Goal: Information Seeking & Learning: Learn about a topic

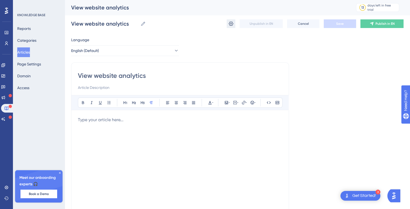
click at [229, 22] on icon at bounding box center [230, 23] width 5 height 5
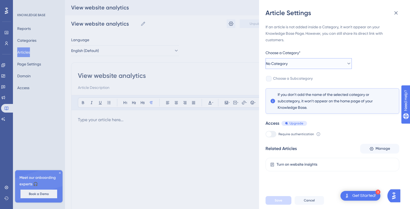
click at [295, 64] on button "No Category" at bounding box center [309, 63] width 86 height 11
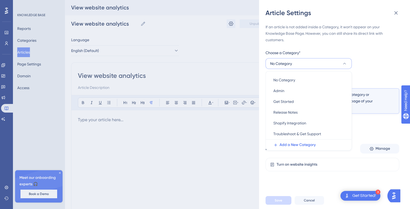
click at [377, 47] on div "If an article is not added inside a Category, it won't appear on your Knowledge…" at bounding box center [333, 98] width 134 height 148
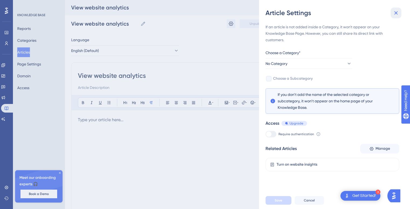
click at [397, 14] on icon at bounding box center [396, 13] width 6 height 6
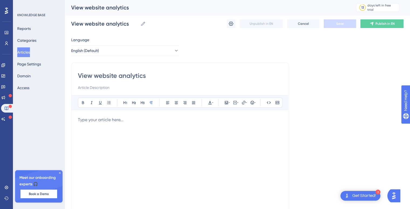
click at [28, 50] on button "Articles" at bounding box center [23, 52] width 13 height 10
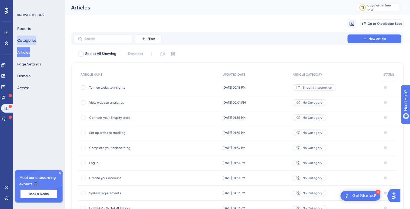
click at [36, 38] on button "Categories" at bounding box center [26, 41] width 19 height 10
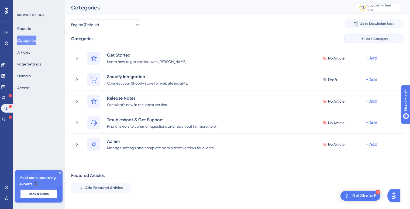
click at [377, 42] on button "Add Category" at bounding box center [373, 39] width 59 height 9
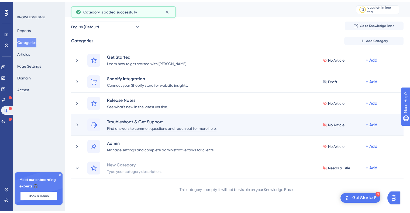
scroll to position [40, 0]
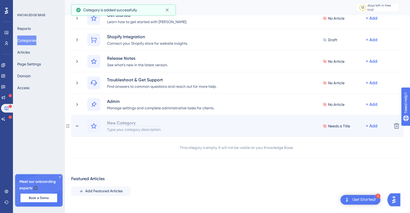
click at [129, 122] on div "New Category" at bounding box center [134, 123] width 55 height 6
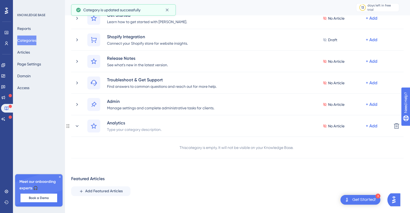
click at [131, 129] on div "Type your category description." at bounding box center [134, 129] width 55 height 6
click at [131, 129] on div "Analytics No Article + Add" at bounding box center [237, 126] width 300 height 13
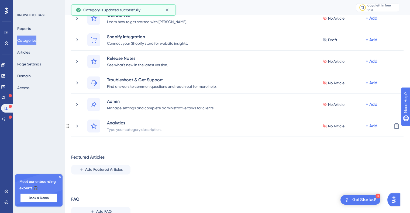
click at [131, 129] on div "Type your category description." at bounding box center [134, 129] width 55 height 6
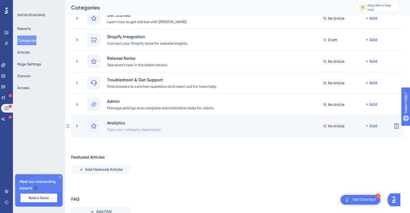
click at [124, 132] on div "Type your category description." at bounding box center [134, 129] width 55 height 6
click at [124, 128] on div "View" at bounding box center [116, 129] width 19 height 6
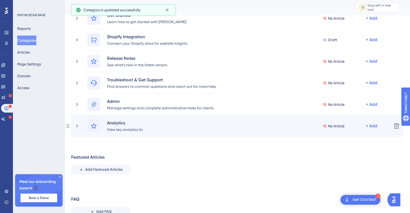
click at [167, 128] on div "Analytics View key analytics to No Article + Add" at bounding box center [237, 126] width 300 height 13
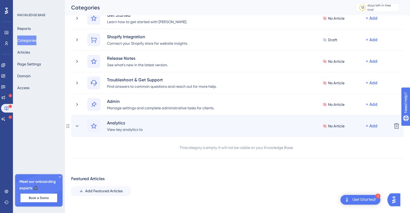
click at [153, 128] on div "Analytics View key analytics to No Article + Add" at bounding box center [237, 126] width 300 height 13
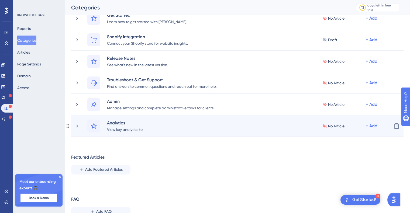
click at [142, 133] on div "Analytics View key analytics to No Article + Add Delete" at bounding box center [237, 126] width 333 height 22
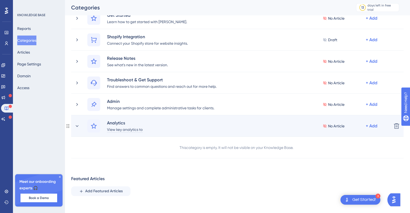
click at [142, 130] on div "View key analytics to" at bounding box center [125, 129] width 36 height 6
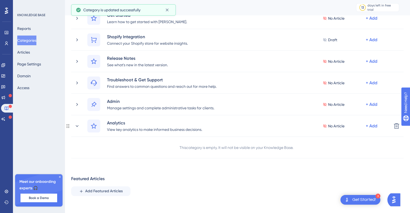
click at [95, 124] on icon at bounding box center [94, 126] width 6 height 6
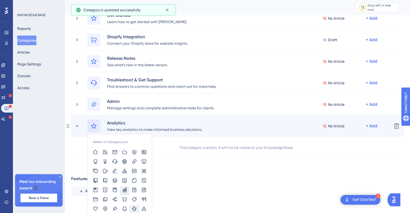
click at [125, 190] on icon at bounding box center [125, 190] width 4 height 5
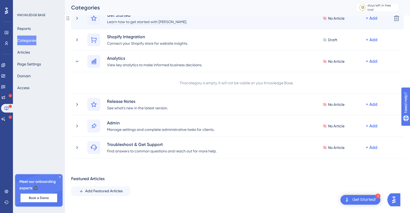
click at [168, 22] on div "Learn how to get started with NaviStone." at bounding box center [147, 21] width 81 height 6
paste div
click at [118, 22] on p "Learn what NaviStone is, how it works, and what you’ll need to begin." at bounding box center [182, 22] width 128 height 6
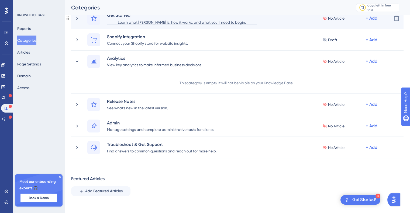
click at [118, 22] on p "Learn what NaviStone is, how it works, and what you’ll need to begin." at bounding box center [182, 22] width 128 height 6
click at [112, 21] on div "Learn what NaviStone is, how it works, and what you’ll need to begin." at bounding box center [182, 21] width 150 height 6
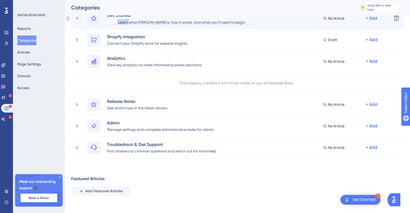
click at [112, 21] on div "Learn what NaviStone is, how it works, and what you’ll need to begin." at bounding box center [182, 21] width 150 height 6
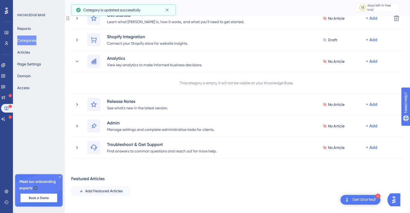
click at [94, 21] on icon at bounding box center [94, 18] width 6 height 6
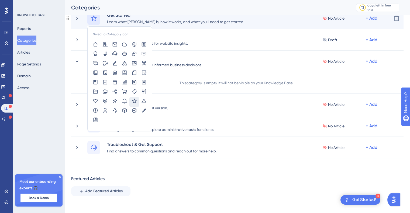
click at [116, 35] on div "Select a Category icon" at bounding box center [110, 34] width 35 height 4
click at [117, 100] on icon at bounding box center [114, 100] width 5 height 5
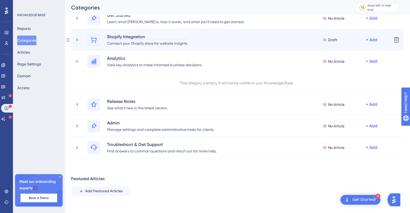
click at [126, 36] on div "Shopify Integration" at bounding box center [147, 36] width 81 height 6
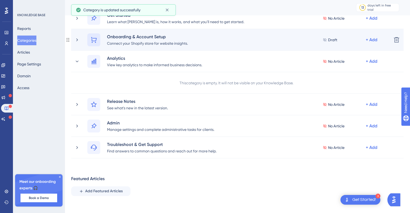
click at [96, 39] on icon at bounding box center [94, 40] width 6 height 6
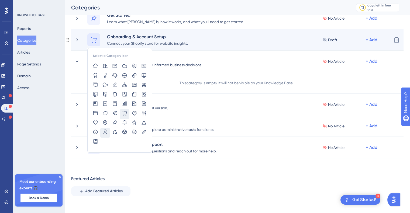
click at [106, 132] on icon at bounding box center [105, 131] width 5 height 5
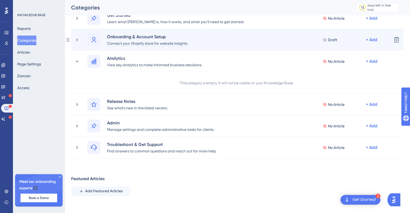
click at [133, 45] on div "Connect your Shopify store for website insights." at bounding box center [147, 43] width 81 height 6
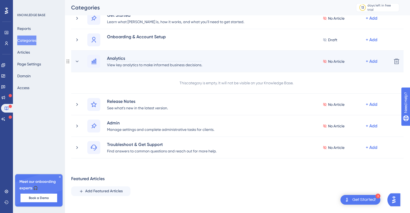
click at [122, 60] on div "Analytics" at bounding box center [155, 58] width 96 height 6
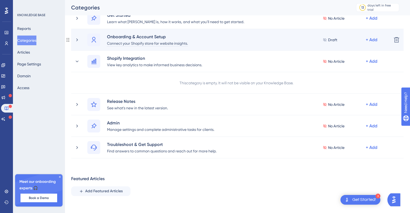
click at [121, 44] on div "Connect your Shopify store for website insights." at bounding box center [147, 43] width 81 height 6
paste div
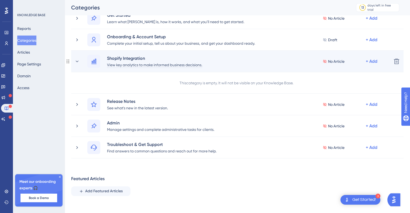
click at [128, 66] on div "View key analytics to make informed business decisions." at bounding box center [155, 65] width 96 height 6
paste div
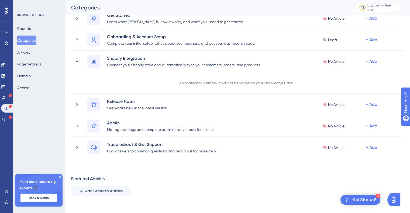
scroll to position [49, 0]
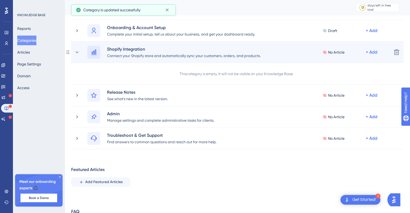
click at [96, 53] on icon at bounding box center [93, 52] width 5 height 5
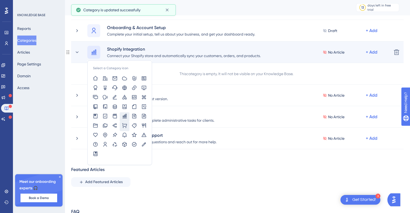
click at [124, 123] on icon at bounding box center [124, 125] width 5 height 5
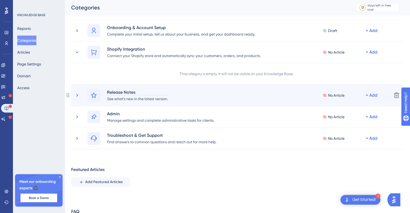
click at [130, 91] on div "Release Notes" at bounding box center [138, 92] width 62 height 6
click at [159, 93] on div "Website Tracking & Insights" at bounding box center [138, 92] width 62 height 6
click at [163, 93] on div "Website Tracking & Insights" at bounding box center [138, 92] width 62 height 6
click at [134, 95] on div "Website Tage & Tracking" at bounding box center [138, 92] width 62 height 6
click at [139, 100] on div "See what's new in the latest version." at bounding box center [138, 98] width 62 height 6
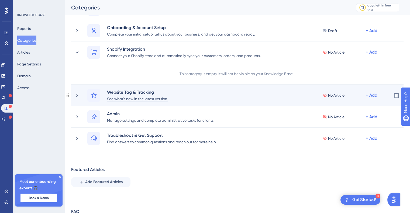
paste div
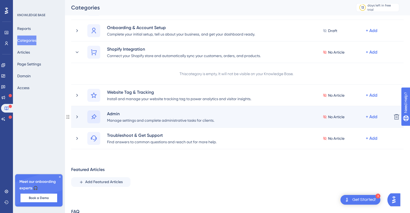
click at [95, 112] on div at bounding box center [93, 117] width 13 height 13
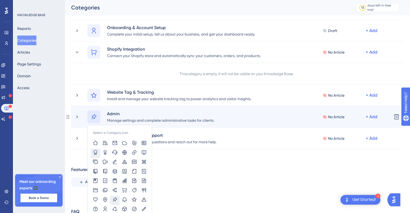
click at [93, 153] on div at bounding box center [96, 153] width 10 height 9
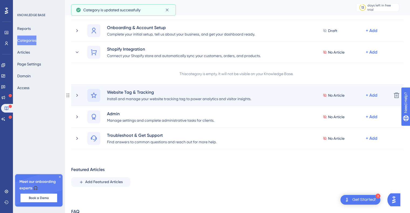
click at [94, 96] on icon at bounding box center [94, 95] width 6 height 6
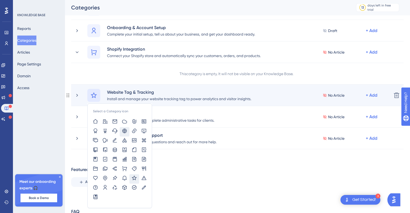
click at [125, 132] on icon at bounding box center [124, 130] width 5 height 5
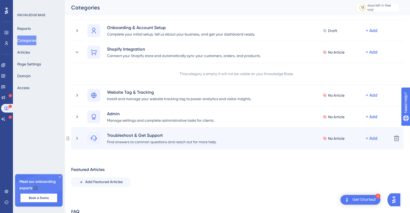
click at [135, 144] on div "Find answers to common questions and reach out for more help." at bounding box center [162, 142] width 110 height 6
paste div
click at [142, 143] on div "stay updated on the latest NaviStone improvements." at bounding box center [152, 142] width 91 height 6
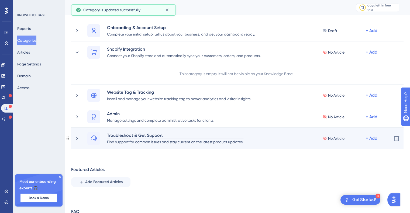
click at [157, 137] on div "Troubleshoot & Get Support" at bounding box center [175, 135] width 137 height 6
click at [167, 137] on div "Troubleshoot & Get Support" at bounding box center [175, 135] width 137 height 6
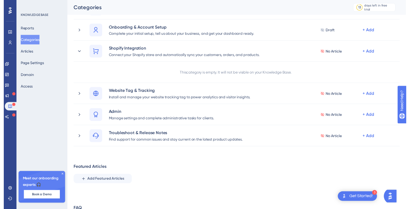
scroll to position [0, 0]
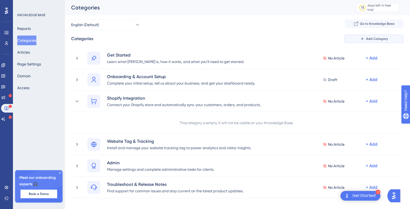
click at [369, 37] on span "Add Category" at bounding box center [377, 39] width 22 height 4
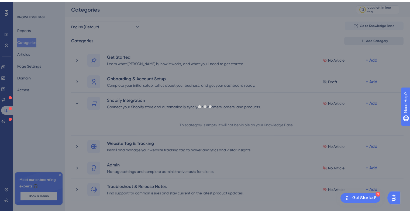
scroll to position [83, 0]
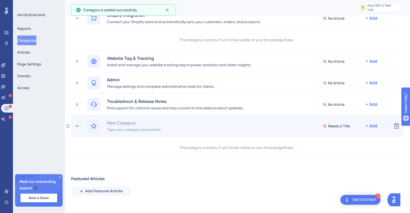
click at [126, 120] on div "New Category" at bounding box center [134, 123] width 55 height 6
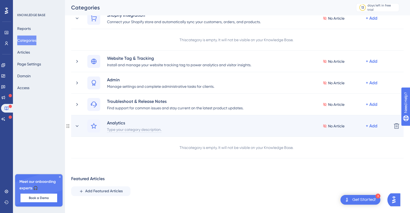
click at [126, 131] on div "Type your category description." at bounding box center [134, 129] width 55 height 6
paste div
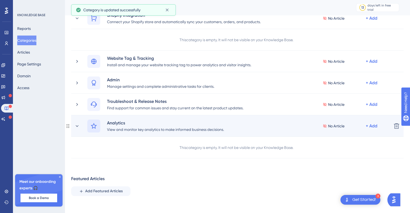
click at [98, 125] on div at bounding box center [93, 126] width 13 height 13
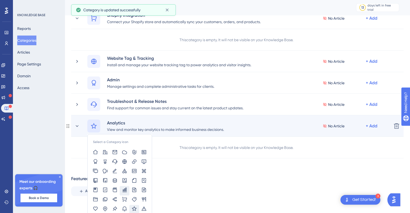
click at [125, 190] on icon at bounding box center [125, 190] width 4 height 5
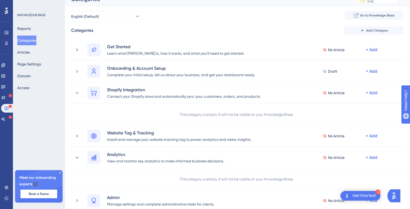
scroll to position [0, 0]
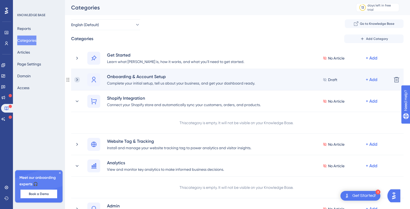
click at [77, 78] on icon at bounding box center [76, 79] width 5 height 5
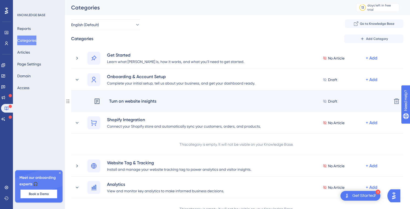
click at [330, 101] on span "Draft" at bounding box center [332, 101] width 9 height 6
click at [149, 102] on div "Turn on website insights" at bounding box center [133, 101] width 48 height 7
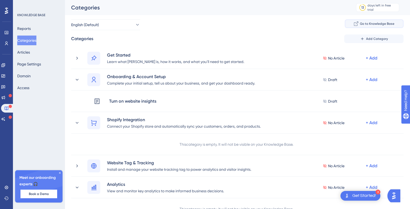
click at [385, 25] on span "Go to Knowledge Base" at bounding box center [377, 24] width 35 height 4
click at [28, 50] on button "Articles" at bounding box center [23, 52] width 13 height 10
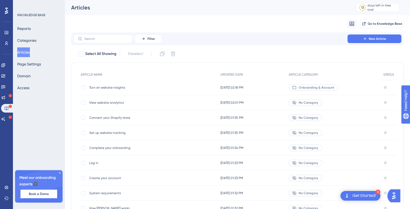
scroll to position [37, 0]
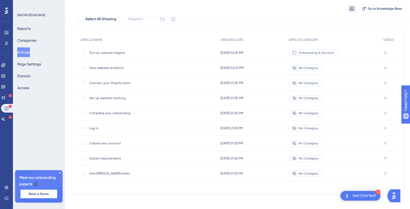
click at [311, 174] on span "No Category" at bounding box center [308, 174] width 19 height 4
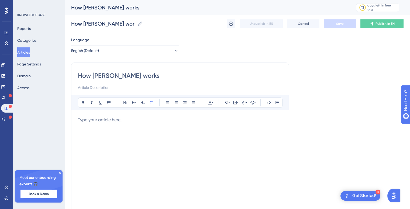
click at [227, 25] on div "How NaviStone works How NaviStone works Unpublish in EN Cancel Save Publish in …" at bounding box center [237, 23] width 333 height 17
click at [227, 26] on button at bounding box center [231, 23] width 9 height 9
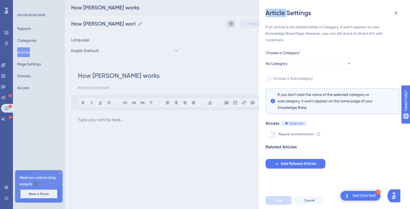
click at [227, 26] on div "Article Settings If an article is not added inside a Category, it won't appear …" at bounding box center [205, 104] width 410 height 209
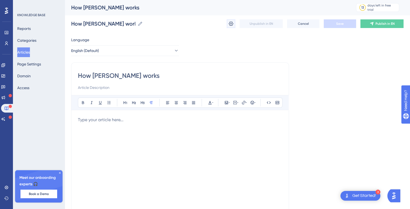
click at [230, 25] on icon at bounding box center [230, 23] width 5 height 5
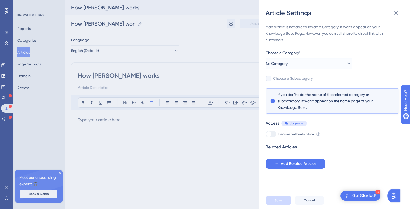
click at [319, 64] on button "No Category" at bounding box center [309, 63] width 86 height 11
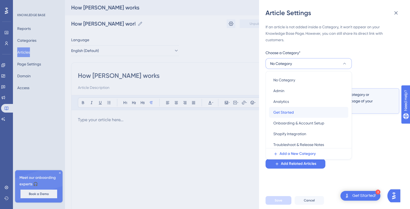
click at [295, 111] on div "Get Started Get Started" at bounding box center [309, 112] width 71 height 11
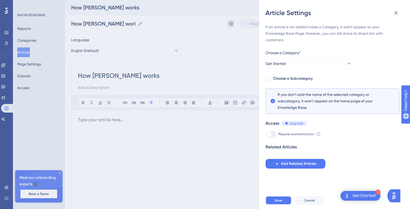
click at [286, 205] on button "Save" at bounding box center [279, 200] width 26 height 9
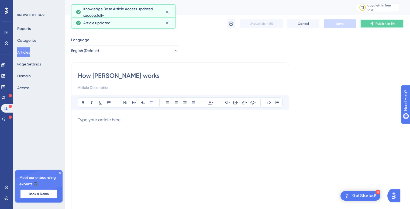
click at [374, 24] on button "Publish in EN" at bounding box center [382, 23] width 43 height 9
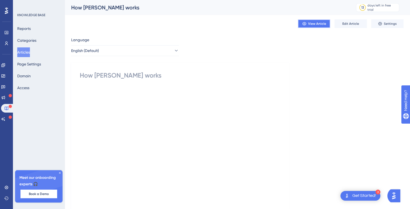
click at [326, 23] on button "View Article" at bounding box center [314, 23] width 32 height 9
click at [120, 86] on div "How NaviStone works Did this answer your question? 😀 😐 😔" at bounding box center [180, 154] width 201 height 166
click at [125, 79] on div "How [PERSON_NAME] works" at bounding box center [180, 75] width 201 height 9
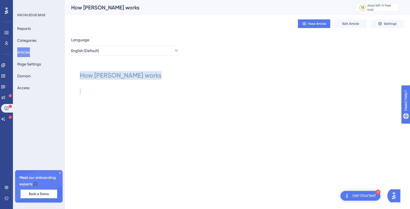
click at [125, 79] on div "How [PERSON_NAME] works" at bounding box center [180, 75] width 201 height 9
click at [350, 23] on span "Edit Article" at bounding box center [351, 24] width 17 height 4
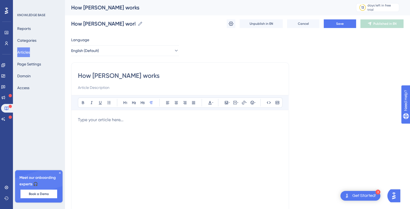
click at [106, 117] on p at bounding box center [180, 120] width 204 height 6
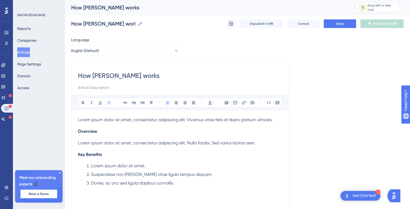
click at [95, 131] on span "Overview" at bounding box center [87, 131] width 19 height 5
click at [124, 103] on icon at bounding box center [125, 103] width 4 height 4
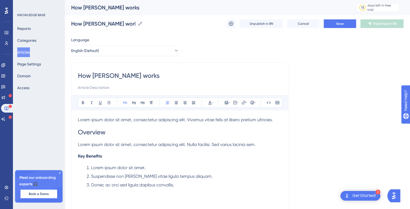
click at [88, 158] on span "Key Benefits" at bounding box center [90, 156] width 24 height 5
click at [124, 103] on icon at bounding box center [125, 103] width 4 height 4
click at [92, 160] on div "Lorem ipsum dolor sit amet, consectetur adipiscing elit. Vivamus vitae felis at…" at bounding box center [180, 176] width 204 height 119
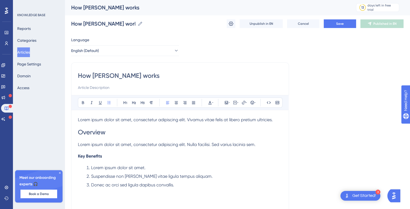
click at [92, 156] on span "Key Benefits" at bounding box center [90, 156] width 24 height 5
click at [125, 104] on icon at bounding box center [125, 103] width 4 height 4
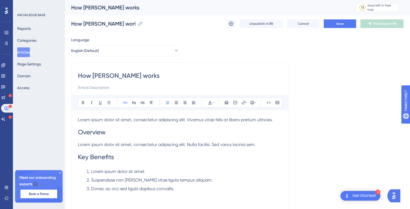
click at [95, 157] on span "Key Benefits" at bounding box center [96, 157] width 36 height 8
click at [339, 24] on span "Save" at bounding box center [340, 24] width 8 height 4
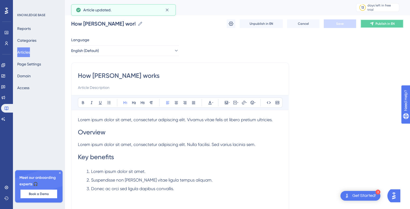
click at [377, 27] on button "Publish in EN" at bounding box center [382, 23] width 43 height 9
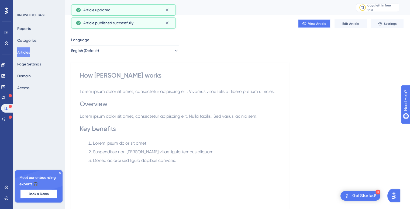
click at [317, 22] on span "View Article" at bounding box center [317, 24] width 18 height 4
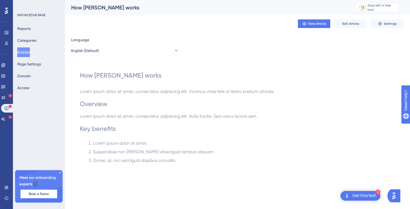
click at [194, 166] on div "Lorem ipsum dolor sit amet, consectetur adipiscing elit. Vivamus vitae felis at…" at bounding box center [180, 147] width 201 height 119
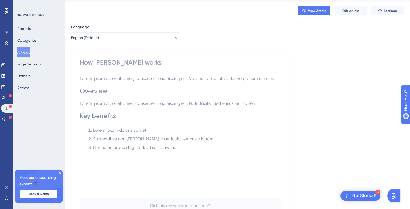
scroll to position [13, 0]
click at [347, 11] on span "Edit Article" at bounding box center [351, 10] width 17 height 4
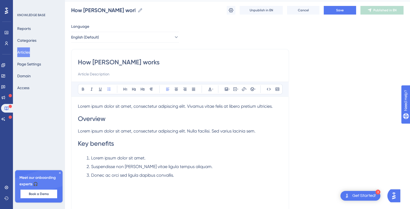
click at [180, 177] on li "Donec ac orci sed ligula dapibus convallis." at bounding box center [183, 175] width 198 height 6
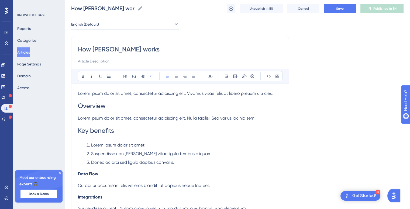
click at [92, 173] on span "Data Flow" at bounding box center [88, 174] width 20 height 5
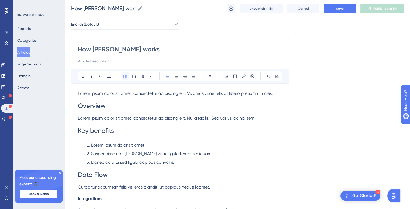
click at [127, 74] on icon at bounding box center [125, 76] width 4 height 4
click at [97, 179] on h1 "Data Flow" at bounding box center [180, 175] width 204 height 18
click at [94, 201] on span "Integrations" at bounding box center [90, 198] width 24 height 5
click at [126, 75] on icon at bounding box center [125, 76] width 4 height 4
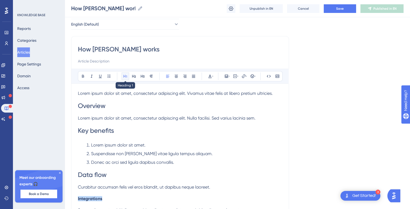
click at [128, 75] on button at bounding box center [126, 77] width 8 height 8
click at [107, 198] on h4 "Integrations" at bounding box center [180, 198] width 204 height 5
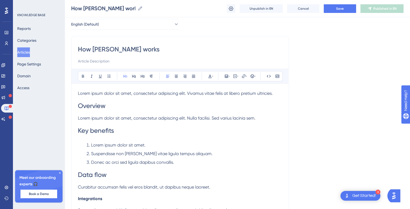
click at [97, 199] on span "Integrations" at bounding box center [90, 198] width 24 height 5
click at [124, 77] on icon at bounding box center [125, 76] width 4 height 4
click at [115, 200] on h4 "Integrations" at bounding box center [180, 198] width 204 height 5
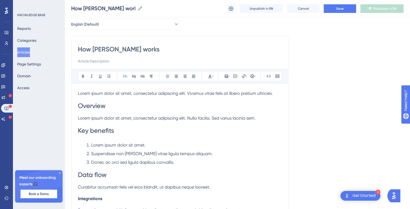
scroll to position [28, 0]
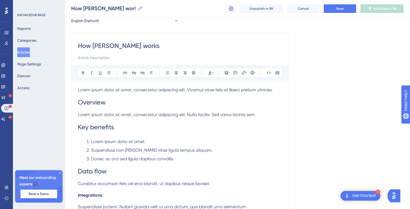
click at [87, 198] on span "Integrations" at bounding box center [90, 195] width 24 height 5
click at [82, 74] on icon at bounding box center [83, 73] width 4 height 4
click at [221, 187] on p "Curabitur accumsan felis vel eros blandit, ut dapibus neque laoreet." at bounding box center [180, 184] width 204 height 6
click at [93, 190] on span "Integrations" at bounding box center [90, 190] width 24 height 5
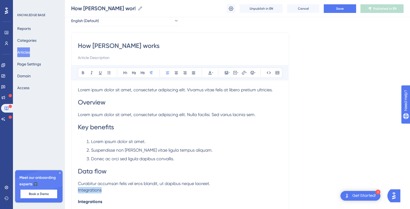
click at [93, 190] on span "Integrations" at bounding box center [90, 190] width 24 height 5
click at [127, 71] on button at bounding box center [126, 73] width 8 height 8
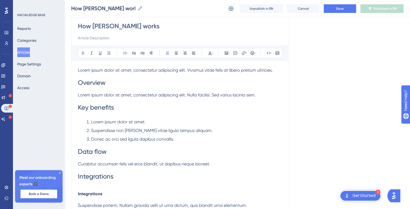
click at [90, 194] on strong "Integrations" at bounding box center [90, 194] width 24 height 5
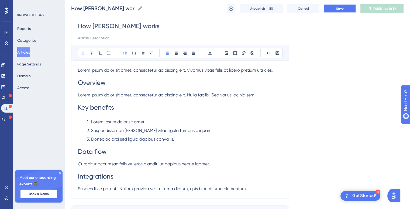
click at [338, 6] on button "Save" at bounding box center [340, 8] width 32 height 9
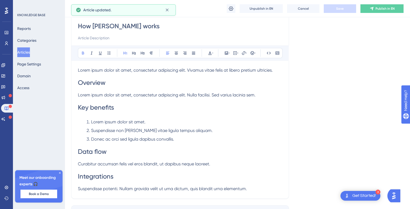
click at [25, 56] on button "Articles" at bounding box center [23, 52] width 13 height 10
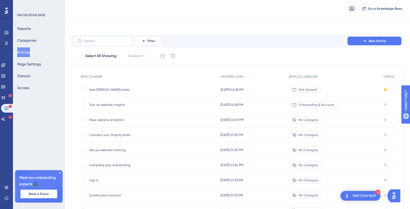
scroll to position [37, 0]
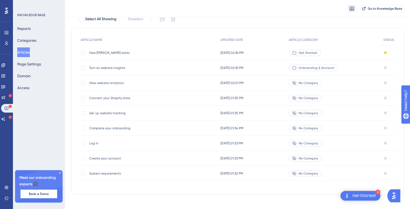
click at [98, 172] on span "System requirements" at bounding box center [132, 174] width 86 height 4
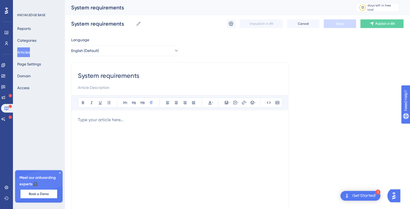
click at [97, 133] on div at bounding box center [180, 176] width 204 height 119
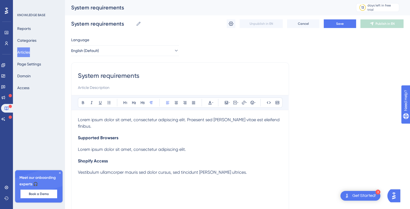
click at [97, 135] on span "Supported Browsers" at bounding box center [98, 137] width 40 height 5
drag, startPoint x: 123, startPoint y: 131, endPoint x: 54, endPoint y: 126, distance: 69.2
click at [65, 126] on div "Performance Users Engagement Widgets Feedback Product Updates Knowledge Base AI…" at bounding box center [238, 141] width 346 height 283
click at [126, 103] on icon at bounding box center [125, 103] width 4 height 4
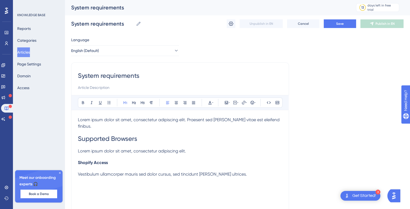
click at [115, 160] on h4 "Shopify Access" at bounding box center [180, 162] width 204 height 5
click at [107, 160] on span "Shopify Access" at bounding box center [93, 162] width 30 height 5
click at [128, 100] on button at bounding box center [126, 103] width 8 height 8
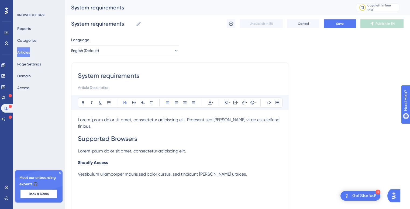
click at [113, 160] on h4 "Shopify Access" at bounding box center [180, 162] width 204 height 5
click at [150, 152] on div "Lorem ipsum dolor sit amet, consectetur adipiscing elit. Praesent sed justo vit…" at bounding box center [180, 176] width 204 height 119
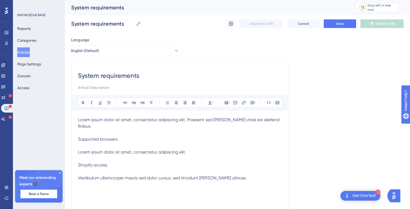
click at [114, 135] on span "Lorem ipsum dolor sit amet, consectetur adipiscing elit. Praesent sed justo vit…" at bounding box center [179, 148] width 203 height 63
click at [125, 101] on icon at bounding box center [125, 103] width 4 height 4
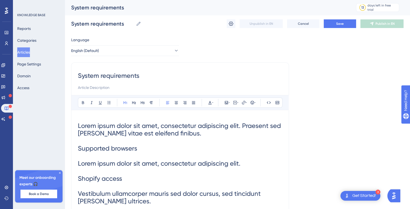
click at [114, 138] on h1 "Lorem ipsum dolor sit amet, consectetur adipiscing elit. Praesent sed justo vit…" at bounding box center [180, 164] width 204 height 94
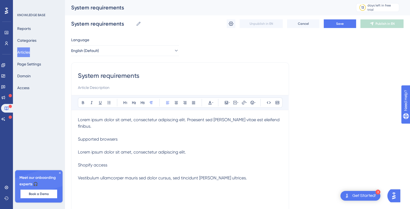
click at [117, 120] on span "Lorem ipsum dolor sit amet, consectetur adipiscing elit. Praesent sed justo vit…" at bounding box center [179, 148] width 203 height 63
click at [117, 123] on p "Lorem ipsum dolor sit amet, consectetur adipiscing elit. Praesent sed justo vit…" at bounding box center [180, 149] width 204 height 65
click at [76, 133] on div "System requirements Bold Italic Underline Bullet Point Heading 1 Heading 2 Head…" at bounding box center [180, 153] width 218 height 180
click at [78, 133] on span "Lorem ipsum dolor sit amet, consectetur adipiscing elit. Praesent sed justo vit…" at bounding box center [179, 148] width 203 height 63
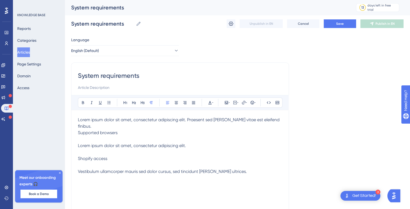
click at [78, 140] on span "Supported browsers Lorem ipsum dolor sit amet, consectetur adipiscing elit. Sho…" at bounding box center [162, 152] width 169 height 44
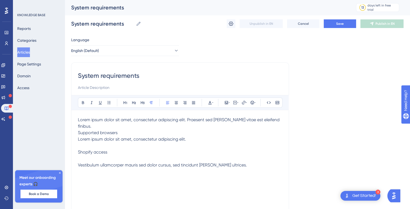
click at [78, 146] on span "Lorem ipsum dolor sit amet, consectetur adipiscing elit. Shopify access Vestibu…" at bounding box center [162, 152] width 169 height 31
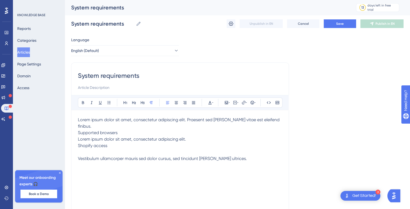
click at [79, 151] on span "Shopify access Vestibulum ullamcorper mauris sed dolor cursus, sed tincidunt ju…" at bounding box center [162, 152] width 169 height 18
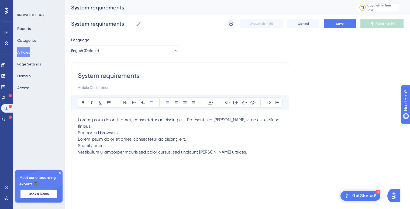
click at [94, 130] on span "Supported browsers" at bounding box center [98, 132] width 40 height 5
click at [125, 100] on button at bounding box center [126, 103] width 8 height 8
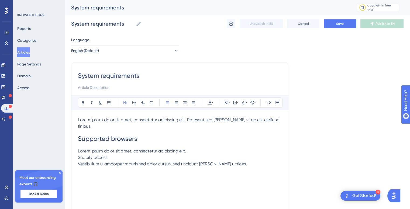
click at [100, 155] on span "Shopify access" at bounding box center [92, 157] width 29 height 5
click at [95, 155] on span "Shopify access" at bounding box center [92, 157] width 29 height 5
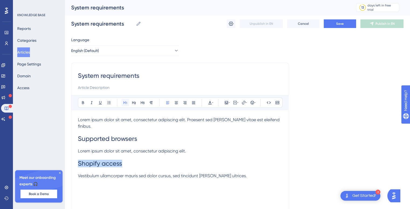
click at [126, 101] on icon at bounding box center [125, 103] width 4 height 4
click at [79, 149] on span "Lorem ipsum dolor sit amet, consectetur adipiscing elit." at bounding box center [132, 151] width 108 height 5
click at [108, 105] on button at bounding box center [109, 103] width 8 height 8
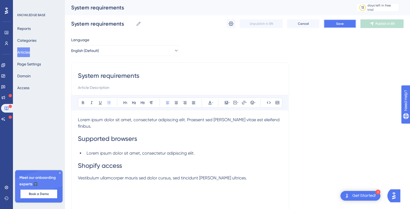
click at [337, 23] on span "Save" at bounding box center [340, 24] width 8 height 4
click at [231, 24] on icon at bounding box center [231, 24] width 5 height 4
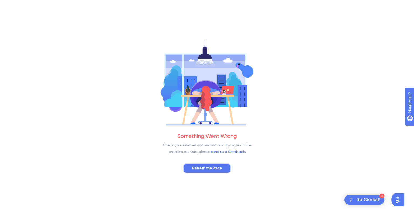
click at [217, 168] on span "Refresh the Page" at bounding box center [207, 168] width 30 height 6
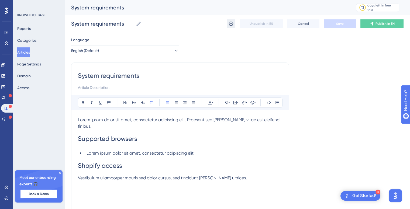
click at [231, 26] on icon at bounding box center [230, 23] width 5 height 5
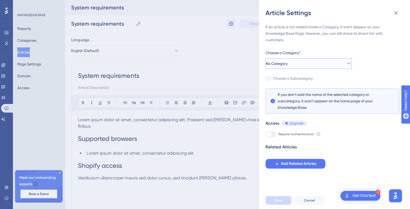
click at [298, 63] on button "No Category" at bounding box center [309, 63] width 86 height 11
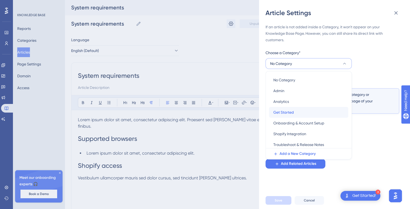
click at [293, 108] on div "Get Started Get Started" at bounding box center [309, 112] width 71 height 11
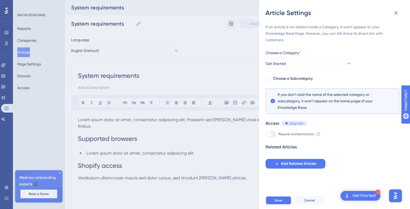
click at [287, 205] on button "Save" at bounding box center [279, 200] width 26 height 9
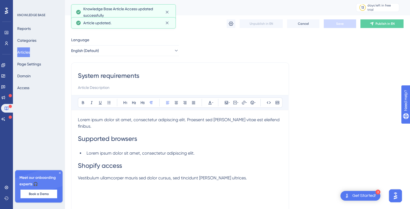
click at [24, 49] on button "Articles" at bounding box center [23, 52] width 13 height 10
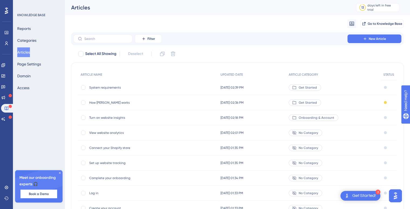
scroll to position [37, 0]
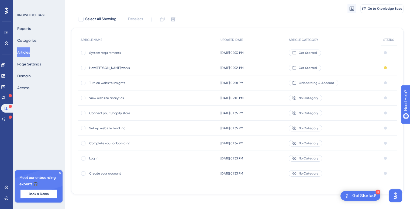
click at [116, 172] on span "Create your account" at bounding box center [132, 174] width 86 height 4
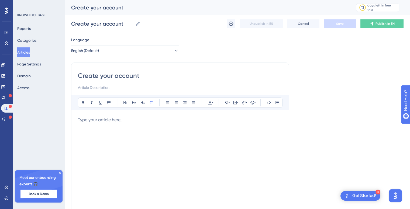
click at [117, 77] on input "Create your account" at bounding box center [180, 75] width 204 height 9
type input "Create your NaviStone account"
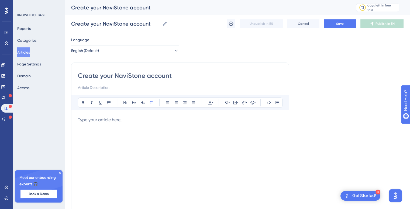
type input "Create your NaviStone account"
click at [113, 121] on p at bounding box center [180, 120] width 204 height 6
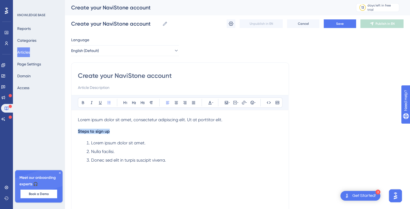
drag, startPoint x: 112, startPoint y: 131, endPoint x: 72, endPoint y: 132, distance: 39.7
click at [72, 132] on div "Create your NaviStone account Bold Italic Underline Bullet Point Heading 1 Head…" at bounding box center [180, 153] width 218 height 180
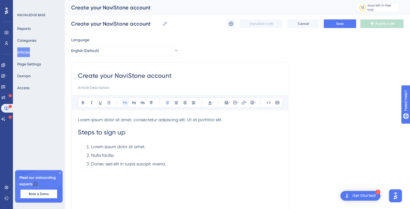
click at [125, 101] on icon at bounding box center [125, 103] width 4 height 4
click at [337, 22] on span "Save" at bounding box center [340, 24] width 8 height 4
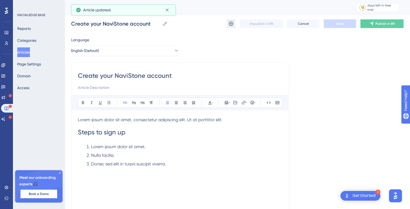
click at [230, 25] on icon at bounding box center [230, 23] width 5 height 5
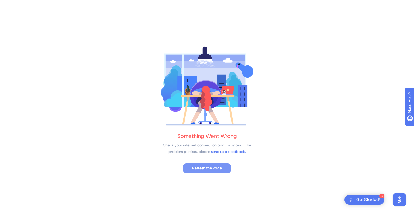
click at [210, 170] on span "Refresh the Page" at bounding box center [207, 168] width 30 height 6
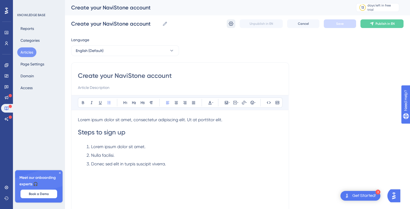
click at [232, 24] on icon at bounding box center [231, 24] width 5 height 4
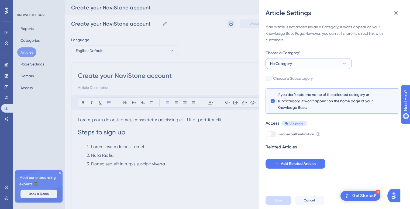
click at [287, 63] on span "No Category" at bounding box center [281, 63] width 22 height 6
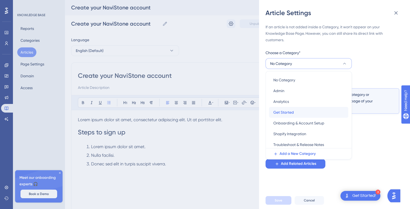
click at [279, 113] on span "Get Started" at bounding box center [284, 112] width 21 height 6
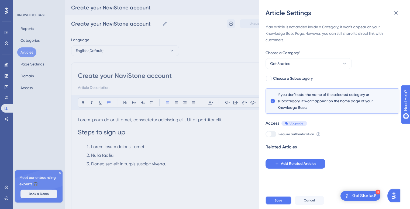
click at [282, 205] on button "Save" at bounding box center [279, 200] width 26 height 9
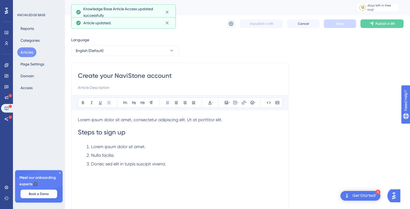
click at [29, 50] on button "Articles" at bounding box center [26, 52] width 19 height 10
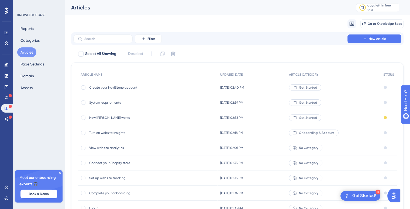
click at [95, 207] on span "Log in" at bounding box center [132, 208] width 86 height 4
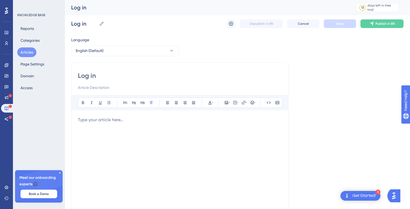
click at [112, 129] on div at bounding box center [180, 176] width 204 height 119
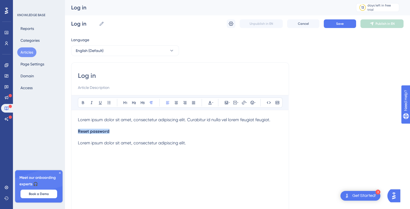
drag, startPoint x: 113, startPoint y: 133, endPoint x: 74, endPoint y: 131, distance: 38.9
click at [74, 131] on div "Log in Bold Italic Underline Bullet Point Heading 1 Heading 2 Heading 3 Normal …" at bounding box center [180, 153] width 218 height 180
click at [123, 102] on button at bounding box center [126, 103] width 8 height 8
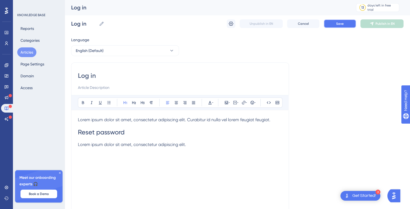
click at [341, 22] on span "Save" at bounding box center [340, 24] width 8 height 4
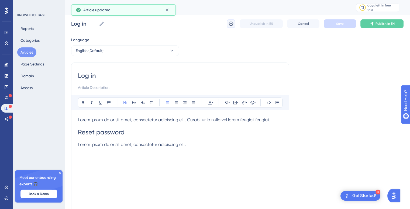
click at [232, 22] on icon at bounding box center [230, 23] width 5 height 5
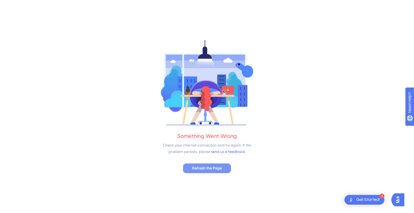
click at [217, 170] on span "Refresh the Page" at bounding box center [207, 168] width 30 height 6
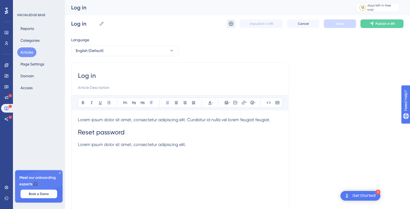
click at [232, 20] on button at bounding box center [231, 23] width 9 height 9
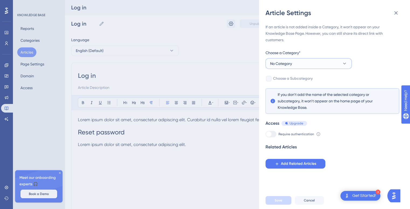
click at [290, 65] on span "No Category" at bounding box center [281, 63] width 22 height 6
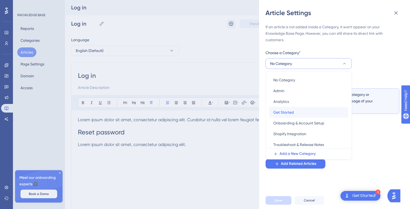
click at [286, 110] on span "Get Started" at bounding box center [284, 112] width 21 height 6
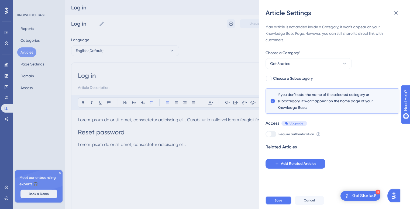
click at [278, 203] on span "Save" at bounding box center [279, 201] width 8 height 4
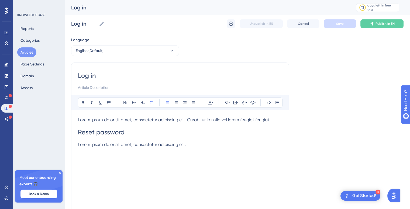
click at [29, 49] on button "Articles" at bounding box center [26, 52] width 19 height 10
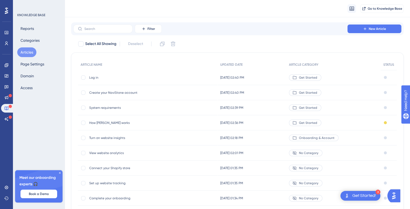
scroll to position [37, 0]
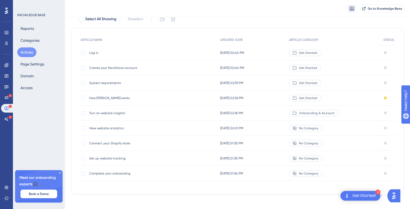
click at [121, 174] on span "Complete your onboarding" at bounding box center [132, 174] width 86 height 4
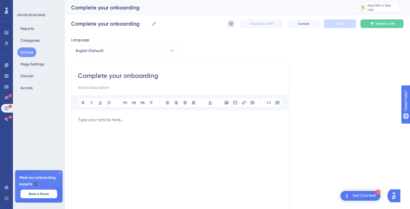
click at [107, 134] on div at bounding box center [180, 176] width 204 height 119
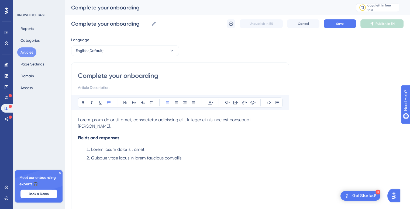
click at [109, 135] on span "Fields and responses" at bounding box center [98, 137] width 41 height 5
click at [119, 136] on div "Lorem ipsum dolor sit amet, consectetur adipiscing elit. Integer et nisl nec es…" at bounding box center [180, 176] width 204 height 119
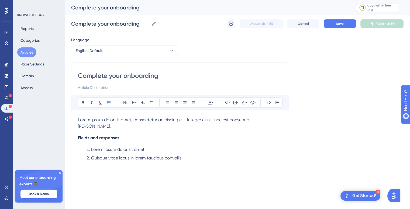
click at [121, 135] on h4 "Fields and responses" at bounding box center [180, 137] width 204 height 5
drag, startPoint x: 121, startPoint y: 131, endPoint x: 73, endPoint y: 126, distance: 48.0
click at [73, 126] on div "Complete your onboarding Bold Italic Underline Bullet Point Heading 1 Heading 2…" at bounding box center [180, 153] width 218 height 180
click at [143, 135] on span "Complete the new account summary" at bounding box center [115, 137] width 74 height 5
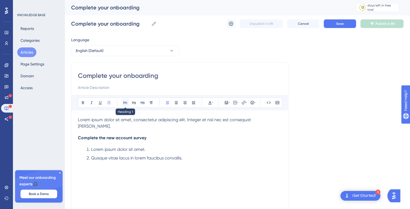
click at [125, 102] on icon at bounding box center [125, 103] width 4 height 4
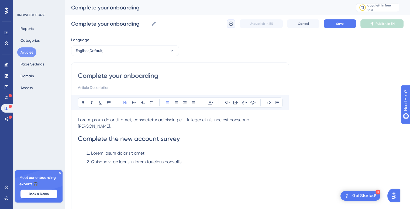
click at [233, 23] on icon at bounding box center [231, 24] width 5 height 4
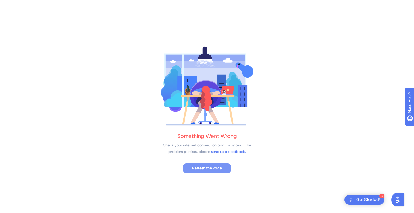
click at [207, 170] on span "Refresh the Page" at bounding box center [207, 168] width 30 height 6
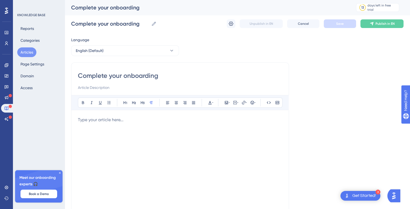
click at [112, 127] on div at bounding box center [180, 176] width 204 height 119
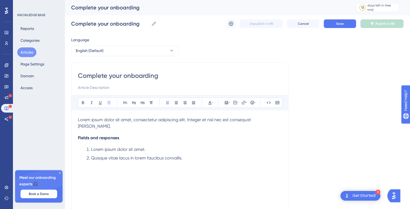
click at [115, 135] on div "Lorem ipsum dolor sit amet, consectetur adipiscing elit. Integer et nisl nec es…" at bounding box center [180, 176] width 204 height 119
click at [113, 135] on span "Fields and responses" at bounding box center [98, 137] width 41 height 5
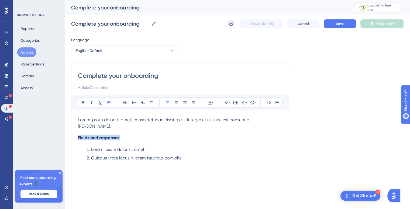
click at [113, 135] on span "Fields and responses" at bounding box center [98, 137] width 41 height 5
click at [124, 104] on icon at bounding box center [125, 103] width 4 height 4
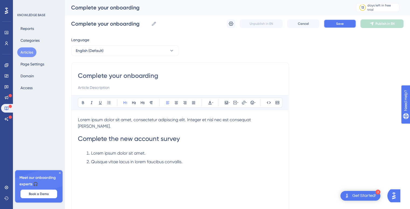
click at [345, 23] on button "Save" at bounding box center [340, 23] width 32 height 9
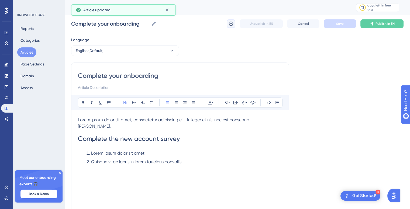
click at [230, 25] on icon at bounding box center [230, 23] width 5 height 5
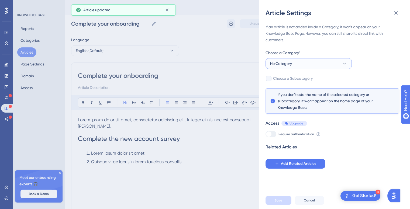
click at [295, 65] on button "No Category" at bounding box center [309, 63] width 86 height 11
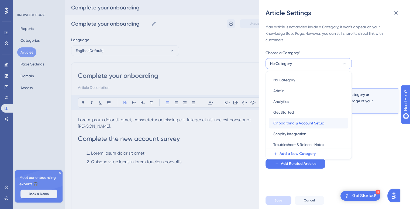
click at [287, 123] on span "Onboarding & Account Setup" at bounding box center [299, 123] width 51 height 6
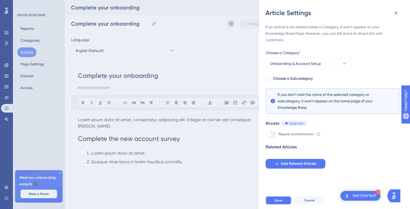
click at [271, 204] on button "Save" at bounding box center [279, 200] width 26 height 9
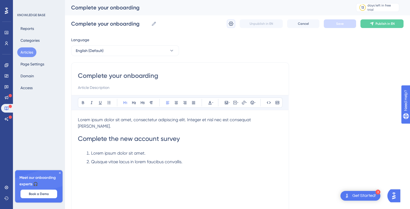
click at [228, 22] on button at bounding box center [231, 23] width 9 height 9
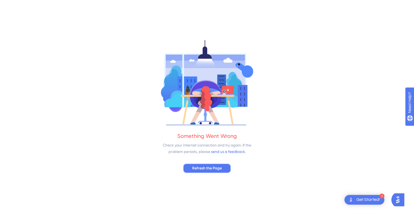
click at [211, 166] on span "Refresh the Page" at bounding box center [207, 168] width 30 height 6
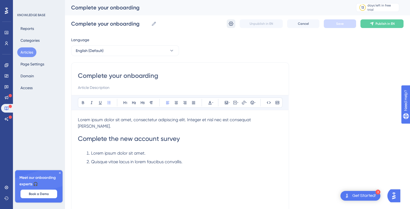
click at [232, 26] on icon at bounding box center [230, 23] width 5 height 5
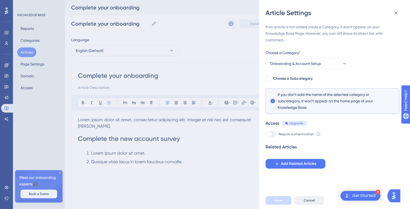
click at [305, 203] on span "Cancel" at bounding box center [309, 201] width 11 height 4
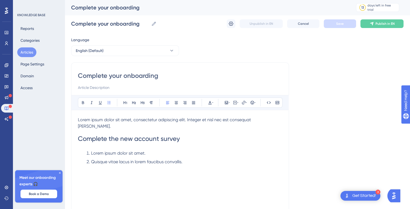
click at [26, 50] on button "Articles" at bounding box center [26, 52] width 19 height 10
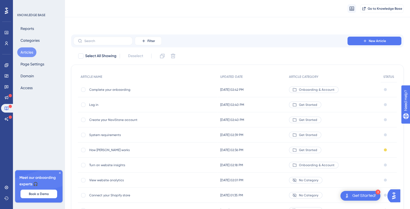
scroll to position [37, 0]
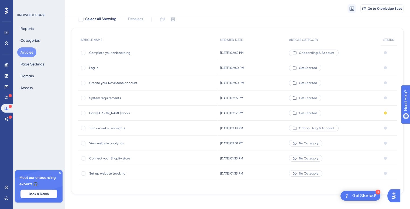
click at [119, 52] on span "Complete your onboarding" at bounding box center [132, 53] width 86 height 4
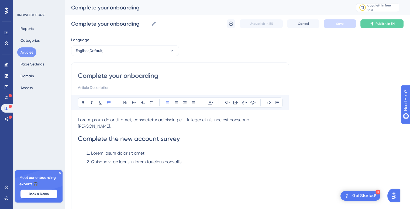
click at [187, 159] on li "Quisque vitae lacus in lorem faucibus convallis." at bounding box center [183, 162] width 198 height 6
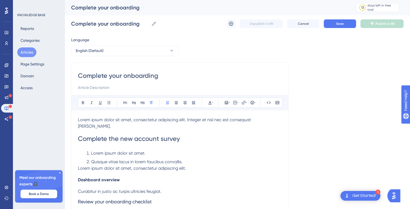
scroll to position [62, 0]
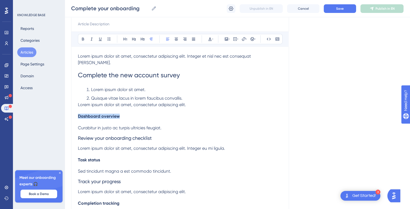
drag, startPoint x: 122, startPoint y: 111, endPoint x: 78, endPoint y: 110, distance: 44.5
click at [78, 110] on div "Complete your onboarding Bold Italic Underline Bullet Point Heading 1 Heading 2…" at bounding box center [180, 112] width 218 height 226
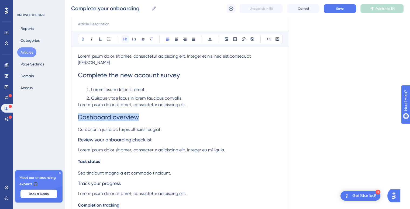
click at [125, 38] on icon at bounding box center [126, 39] width 4 height 3
click at [156, 127] on span "Curabitur in justo ac turpis ultricies feugiat." at bounding box center [120, 129] width 84 height 5
drag, startPoint x: 166, startPoint y: 123, endPoint x: 70, endPoint y: 114, distance: 95.9
click at [70, 114] on div "Performance Users Engagement Widgets Feedback Product Updates Knowledge Base AI…" at bounding box center [238, 102] width 346 height 329
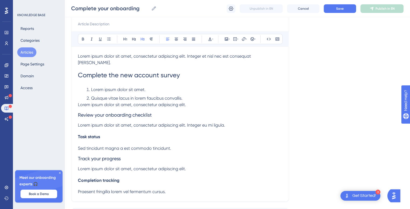
click at [141, 112] on span "Review your onboarding checklist" at bounding box center [115, 115] width 74 height 6
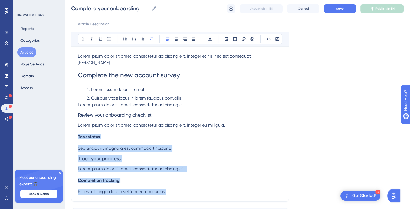
drag, startPoint x: 173, startPoint y: 186, endPoint x: 70, endPoint y: 130, distance: 117.3
click at [70, 130] on div "Performance Users Engagement Widgets Feedback Product Updates Knowledge Base AI…" at bounding box center [238, 90] width 346 height 305
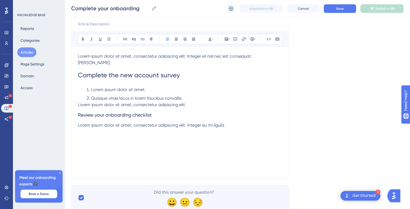
click at [148, 112] on span "Review your onboarding checklist" at bounding box center [115, 115] width 74 height 6
click at [122, 39] on button at bounding box center [126, 39] width 8 height 8
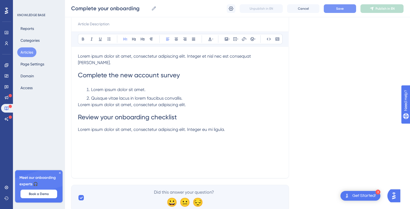
click at [339, 9] on span "Save" at bounding box center [340, 8] width 8 height 4
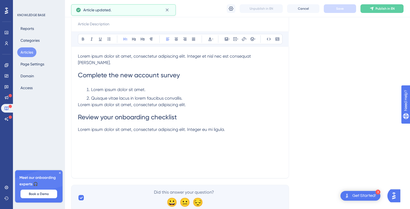
click at [26, 50] on button "Articles" at bounding box center [26, 52] width 19 height 10
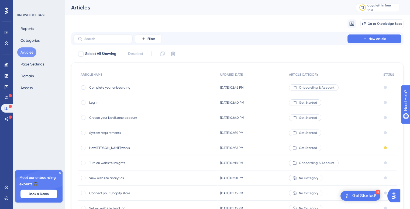
click at [125, 192] on span "Connect your Shopify store" at bounding box center [132, 193] width 86 height 4
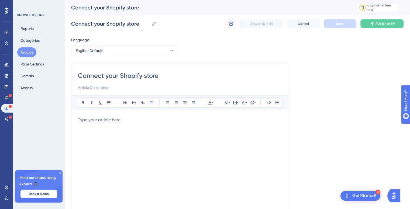
click at [128, 122] on p at bounding box center [180, 120] width 204 height 6
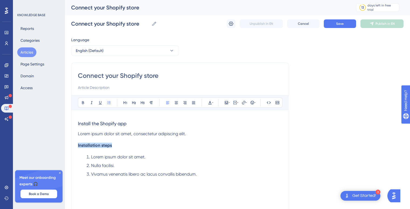
drag, startPoint x: 115, startPoint y: 146, endPoint x: 77, endPoint y: 143, distance: 38.7
click at [77, 143] on div "Connect your Shopify store Bold Italic Underline Bullet Point Heading 1 Heading…" at bounding box center [180, 153] width 218 height 180
click at [127, 103] on icon at bounding box center [126, 102] width 4 height 3
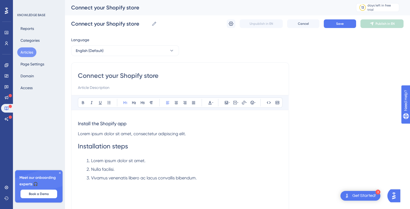
click at [131, 146] on h1 "Installation steps" at bounding box center [180, 146] width 204 height 18
drag, startPoint x: 131, startPoint y: 146, endPoint x: 79, endPoint y: 144, distance: 51.8
click at [79, 144] on h1 "Installation steps" at bounding box center [180, 146] width 204 height 18
click at [106, 124] on span "Install the Shopify app" at bounding box center [102, 124] width 49 height 6
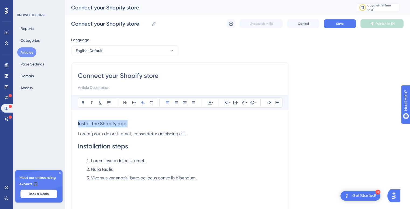
click at [106, 124] on span "Install the Shopify app" at bounding box center [102, 124] width 49 height 6
click at [113, 147] on span "Installation steps" at bounding box center [103, 147] width 50 height 8
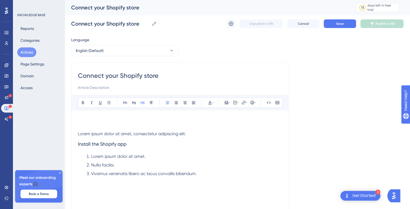
click at [113, 147] on h3 "Install the Shopify app" at bounding box center [180, 144] width 204 height 14
click at [127, 105] on button at bounding box center [126, 103] width 8 height 8
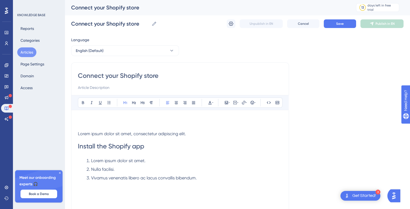
click at [108, 130] on h3 at bounding box center [180, 124] width 204 height 14
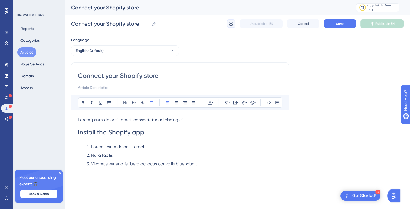
click at [232, 23] on icon at bounding box center [230, 23] width 5 height 5
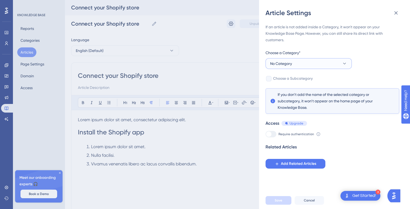
click at [299, 65] on button "No Category" at bounding box center [309, 63] width 86 height 11
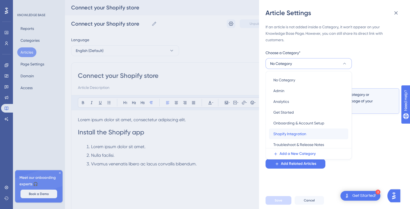
click at [289, 131] on span "Shopify Integration" at bounding box center [290, 134] width 33 height 6
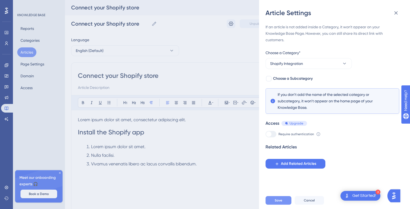
click at [278, 203] on span "Save" at bounding box center [279, 201] width 8 height 4
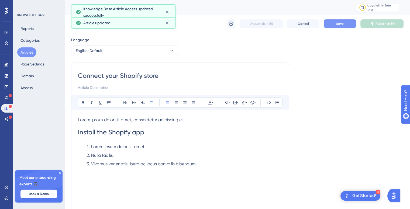
click at [342, 24] on span "Save" at bounding box center [340, 24] width 8 height 4
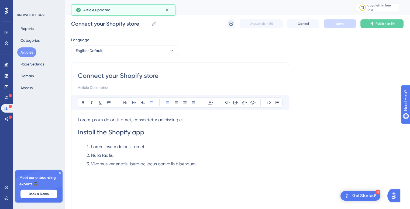
click at [29, 55] on button "Articles" at bounding box center [26, 52] width 19 height 10
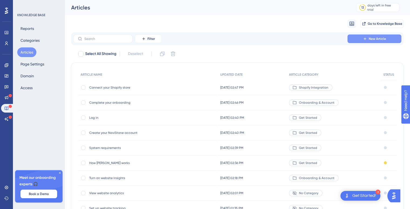
click at [376, 36] on button "New Article" at bounding box center [375, 39] width 54 height 9
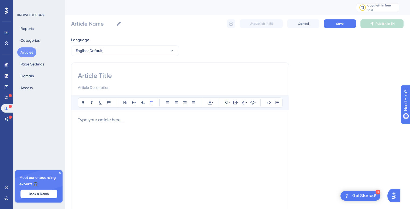
click at [104, 135] on div at bounding box center [180, 176] width 204 height 119
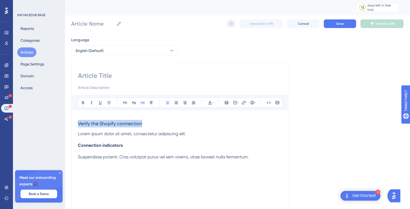
drag, startPoint x: 150, startPoint y: 122, endPoint x: 69, endPoint y: 117, distance: 81.1
click at [69, 117] on div "Performance Users Engagement Widgets Feedback Product Updates Knowledge Base AI…" at bounding box center [238, 141] width 346 height 283
click at [85, 75] on input at bounding box center [180, 75] width 204 height 9
paste input "Verify the Shopify connection"
type input "Verify the Shopify connection"
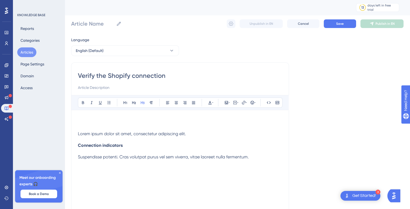
type input "Verify the Shopify connection"
click at [93, 127] on h3 at bounding box center [180, 124] width 204 height 14
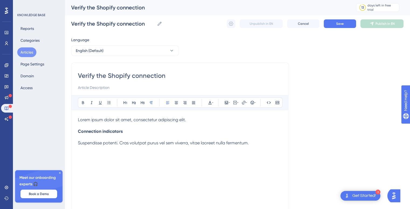
click at [119, 134] on div "Lorem ipsum dolor sit amet, consectetur adipiscing elit. Connection indicators …" at bounding box center [180, 176] width 204 height 119
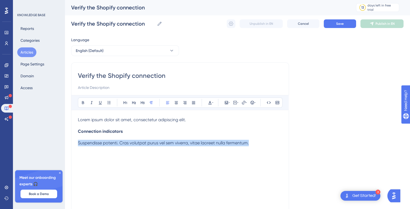
click at [119, 134] on div "Lorem ipsum dolor sit amet, consectetur adipiscing elit. Connection indicators …" at bounding box center [180, 176] width 204 height 119
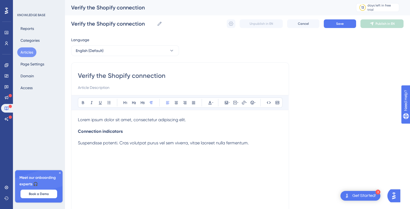
click at [116, 134] on span "Connection indicators" at bounding box center [100, 131] width 45 height 5
click at [126, 101] on icon at bounding box center [125, 103] width 4 height 4
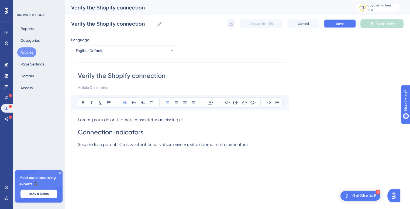
click at [338, 23] on span "Save" at bounding box center [340, 24] width 8 height 4
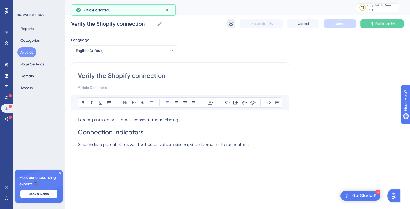
click at [230, 24] on icon at bounding box center [231, 24] width 5 height 4
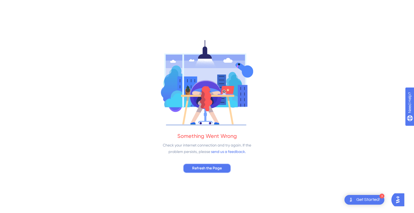
click at [203, 170] on span "Refresh the Page" at bounding box center [207, 168] width 30 height 6
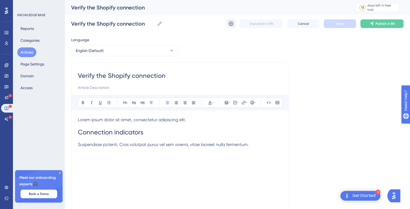
click at [233, 24] on icon at bounding box center [231, 24] width 5 height 4
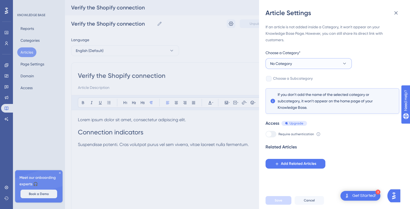
click at [303, 67] on button "No Category" at bounding box center [309, 63] width 86 height 11
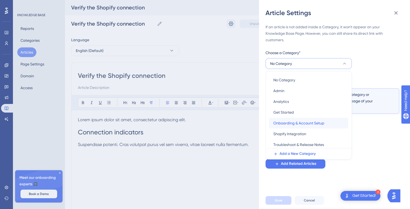
click at [291, 121] on span "Onboarding & Account Setup" at bounding box center [299, 123] width 51 height 6
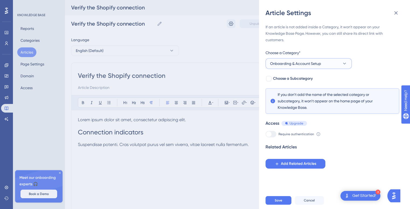
click at [297, 62] on span "Onboarding & Account Setup" at bounding box center [295, 63] width 51 height 6
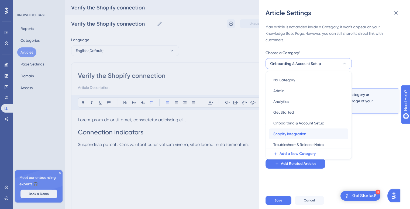
click at [282, 133] on span "Shopify Integration" at bounding box center [290, 134] width 33 height 6
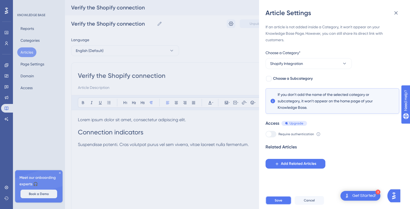
click at [281, 203] on span "Save" at bounding box center [279, 201] width 8 height 4
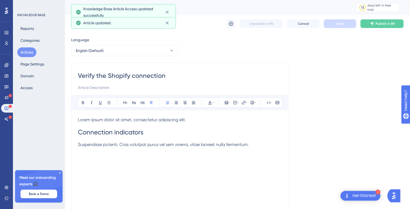
click at [25, 52] on button "Articles" at bounding box center [26, 52] width 19 height 10
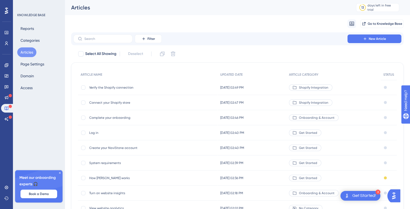
scroll to position [26, 0]
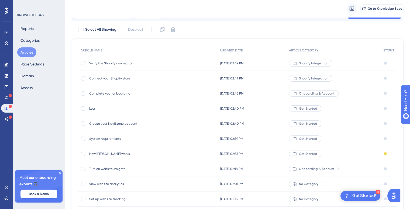
click at [111, 169] on span "Turn on website insights" at bounding box center [132, 169] width 86 height 4
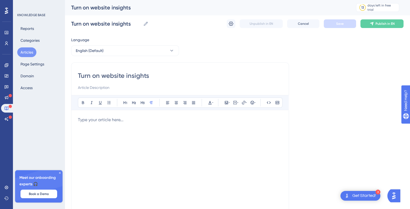
click at [103, 147] on div at bounding box center [180, 176] width 204 height 119
click at [102, 132] on div at bounding box center [180, 176] width 204 height 119
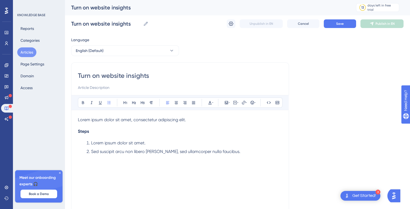
click at [192, 118] on p "Lorem ipsum dolor sit amet, consectetur adipiscing elit." at bounding box center [180, 120] width 204 height 6
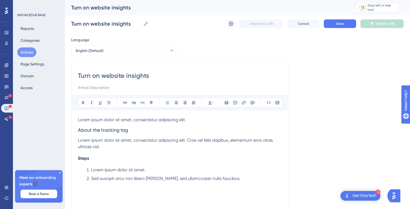
click at [108, 130] on span "About the tracking tag" at bounding box center [103, 130] width 50 height 6
click at [108, 130] on span "About the NaviStone tag" at bounding box center [105, 130] width 54 height 6
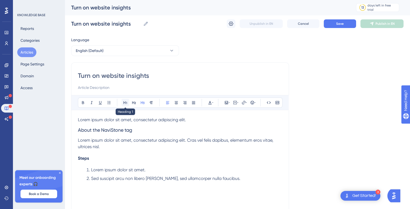
click at [127, 104] on icon at bounding box center [125, 103] width 4 height 4
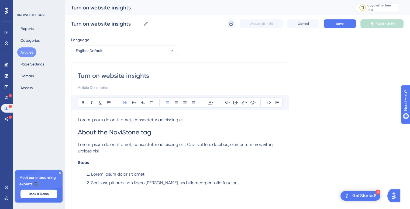
click at [85, 165] on span "Steps" at bounding box center [83, 162] width 11 height 5
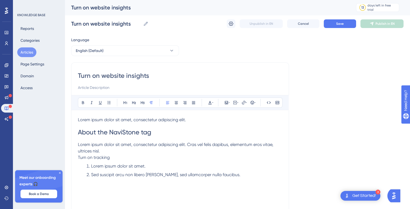
click at [105, 159] on span "Turn on tracking" at bounding box center [94, 157] width 32 height 5
click at [105, 159] on span "Turn on website tracking" at bounding box center [102, 157] width 48 height 5
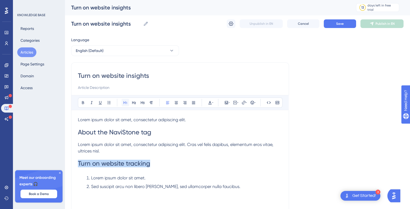
click at [125, 103] on icon at bounding box center [126, 102] width 4 height 3
click at [337, 20] on button "Save" at bounding box center [340, 23] width 32 height 9
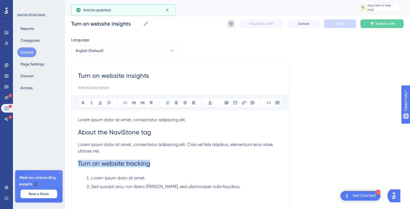
click at [229, 24] on icon at bounding box center [231, 24] width 5 height 4
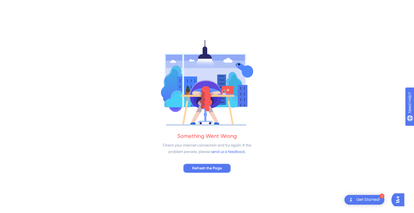
click at [200, 169] on span "Refresh the Page" at bounding box center [207, 168] width 30 height 6
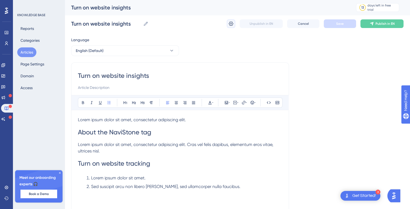
click at [231, 22] on icon at bounding box center [230, 23] width 5 height 5
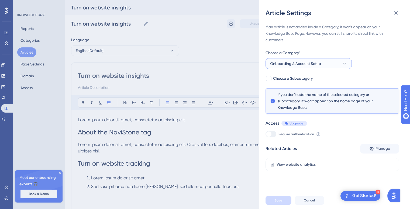
click at [321, 66] on span "Onboarding & Account Setup" at bounding box center [295, 63] width 51 height 6
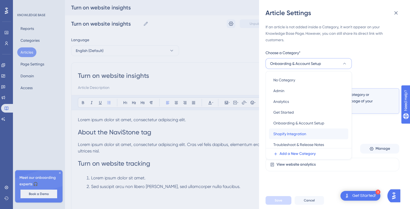
click at [304, 131] on div "Shopify Integration Shopify Integration" at bounding box center [309, 134] width 71 height 11
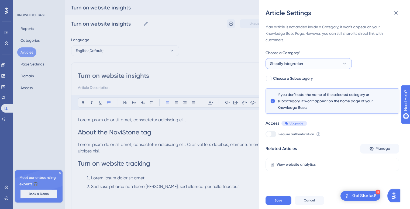
click at [316, 63] on button "Shopify Integration" at bounding box center [309, 63] width 86 height 11
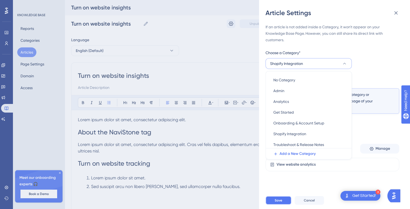
click at [279, 203] on span "Save" at bounding box center [279, 201] width 8 height 4
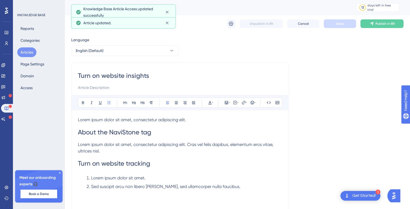
click at [28, 49] on button "Articles" at bounding box center [26, 52] width 19 height 10
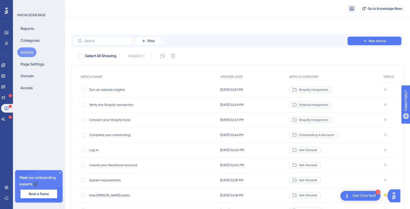
scroll to position [24, 0]
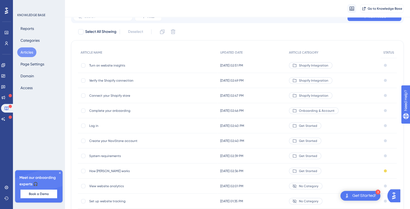
click at [111, 63] on span "Turn on website insights" at bounding box center [132, 65] width 86 height 4
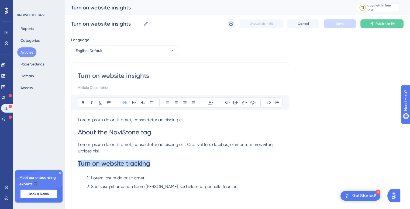
drag, startPoint x: 155, startPoint y: 164, endPoint x: 73, endPoint y: 160, distance: 81.5
click at [73, 160] on div "Turn on website insights Bold Italic Underline Bullet Point Heading 1 Heading 2…" at bounding box center [180, 153] width 218 height 180
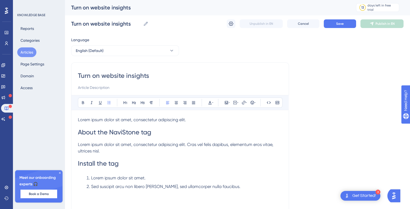
click at [227, 188] on li "Sed suscipit arcu non libero [PERSON_NAME], sed ullamcorper nulla faucibus." at bounding box center [183, 187] width 198 height 6
click at [29, 52] on button "Articles" at bounding box center [26, 52] width 19 height 10
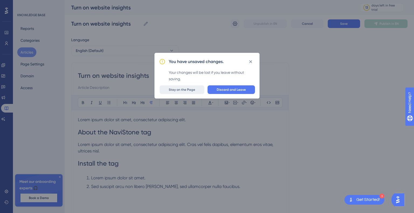
click at [185, 90] on span "Stay on the Page" at bounding box center [182, 90] width 26 height 4
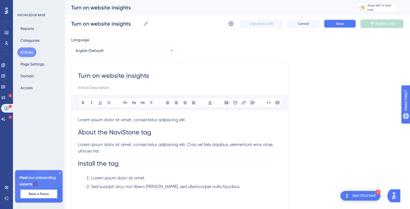
click at [337, 26] on button "Save" at bounding box center [340, 23] width 32 height 9
click at [23, 52] on button "Articles" at bounding box center [26, 52] width 19 height 10
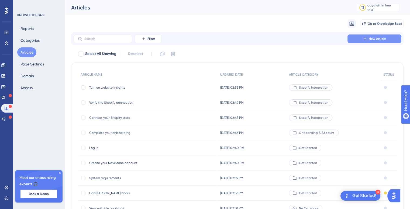
click at [382, 42] on button "New Article" at bounding box center [375, 39] width 54 height 9
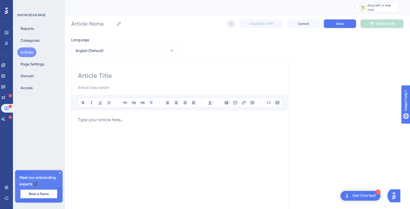
click at [143, 77] on input at bounding box center [180, 75] width 204 height 9
type input "Turn off website tracking"
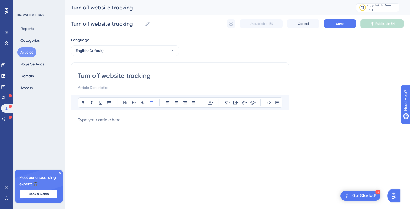
type input "Turn off website tracking"
click at [124, 128] on div at bounding box center [180, 176] width 204 height 119
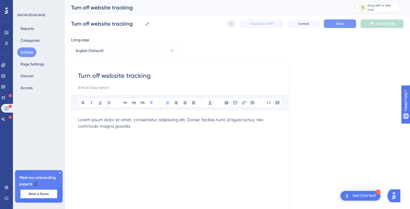
click at [341, 25] on span "Save" at bounding box center [340, 24] width 8 height 4
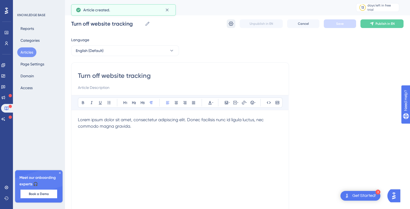
click at [231, 23] on icon at bounding box center [230, 23] width 5 height 5
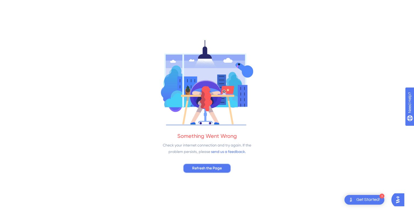
click at [206, 169] on span "Refresh the Page" at bounding box center [207, 168] width 30 height 6
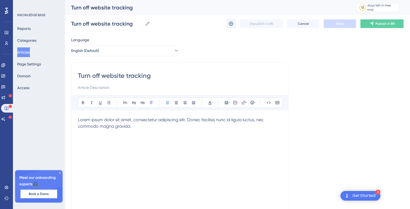
click at [232, 25] on icon at bounding box center [230, 23] width 5 height 5
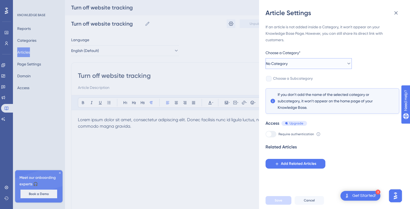
click at [284, 63] on span "No Category" at bounding box center [277, 63] width 22 height 6
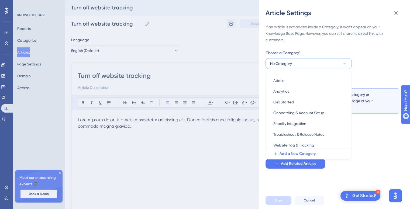
scroll to position [12, 0]
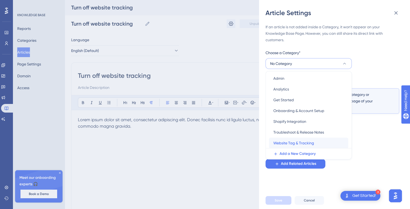
click at [317, 141] on div "Website Tag & Tracking Website Tag & Tracking" at bounding box center [309, 143] width 71 height 11
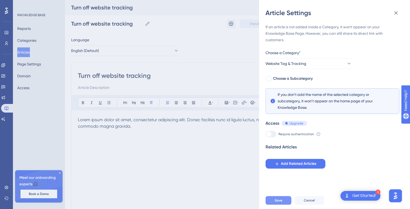
click at [282, 201] on button "Save" at bounding box center [279, 200] width 26 height 9
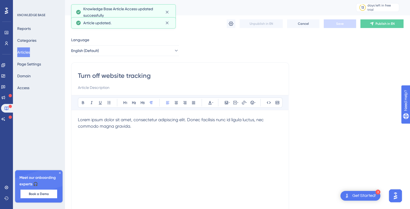
click at [25, 49] on button "Articles" at bounding box center [23, 52] width 13 height 10
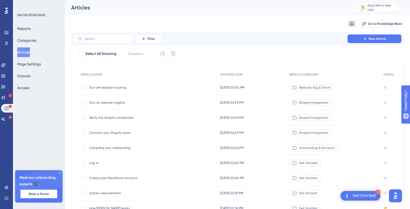
click at [111, 102] on span "Turn on website insights" at bounding box center [132, 103] width 86 height 4
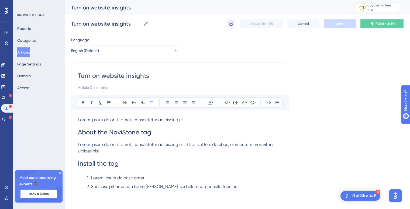
click at [133, 76] on input "Turn on website insights" at bounding box center [180, 75] width 204 height 9
type input "Turn on website tracking"
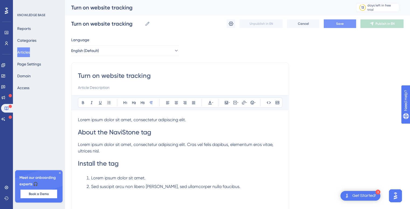
type input "Turn on website tracking"
click at [343, 25] on span "Save" at bounding box center [340, 24] width 8 height 4
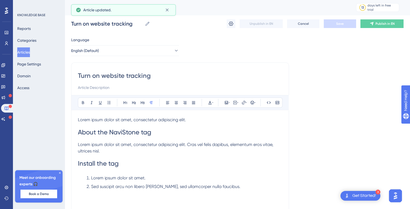
click at [21, 55] on button "Articles" at bounding box center [23, 52] width 13 height 10
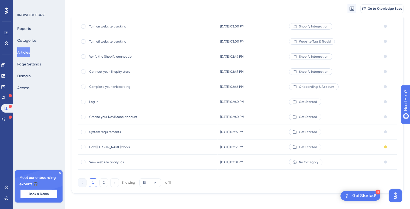
scroll to position [65, 0]
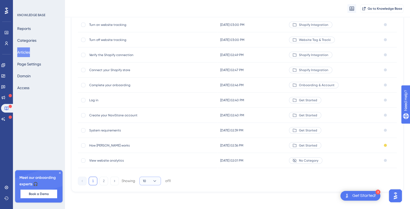
click at [156, 182] on icon at bounding box center [154, 181] width 5 height 5
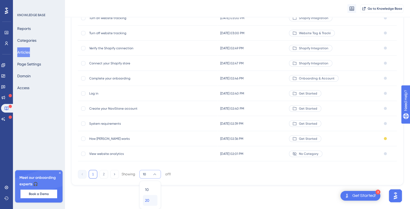
click at [153, 200] on div "20 20" at bounding box center [150, 200] width 10 height 11
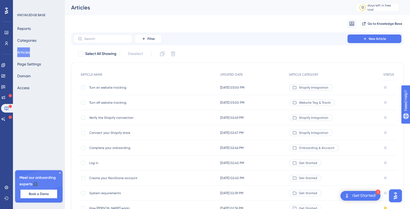
scroll to position [1, 0]
click at [380, 22] on span "Go to Knowledge Base" at bounding box center [385, 23] width 35 height 4
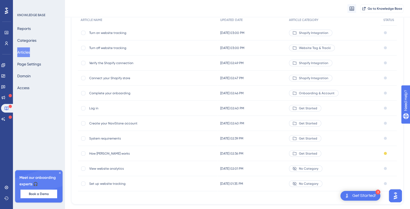
scroll to position [64, 0]
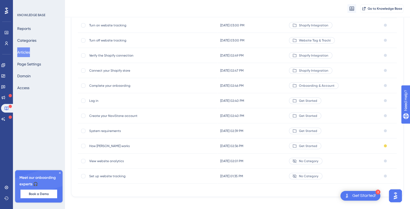
click at [97, 161] on span "View website analytics" at bounding box center [132, 161] width 86 height 4
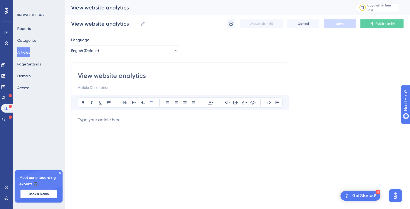
click at [97, 142] on div at bounding box center [180, 176] width 204 height 119
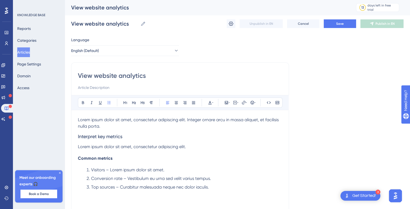
click at [103, 140] on h3 "Interpret key metrics" at bounding box center [180, 137] width 204 height 14
click at [102, 160] on span "Common metrics" at bounding box center [95, 158] width 35 height 5
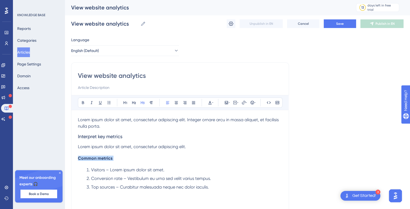
click at [102, 160] on span "Common metrics" at bounding box center [95, 158] width 35 height 5
click at [118, 160] on h4 "Common metrics" at bounding box center [180, 158] width 204 height 5
click at [110, 157] on span "Common metrics" at bounding box center [95, 158] width 35 height 5
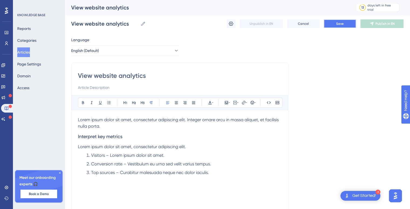
click at [336, 28] on button "Save" at bounding box center [340, 23] width 32 height 9
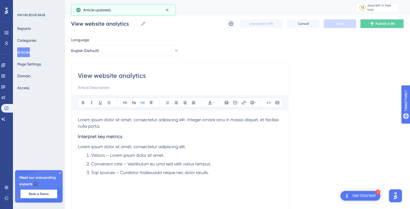
click at [121, 137] on span "Interpret key metrics" at bounding box center [100, 137] width 45 height 6
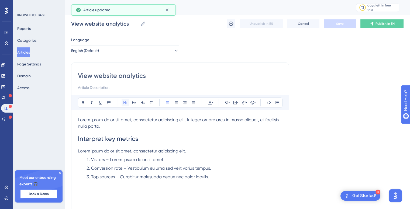
click at [125, 103] on icon at bounding box center [126, 102] width 4 height 3
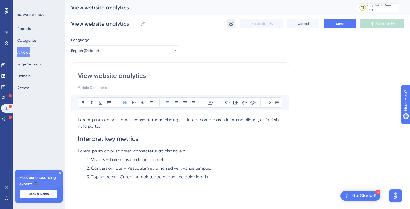
click at [232, 26] on icon at bounding box center [231, 24] width 5 height 4
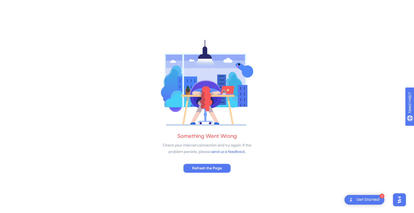
click at [207, 172] on span "Refresh the Page" at bounding box center [207, 168] width 30 height 6
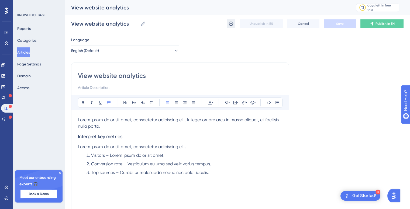
click at [230, 25] on icon at bounding box center [230, 23] width 5 height 5
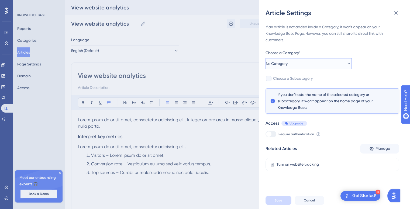
click at [285, 63] on span "No Category" at bounding box center [277, 63] width 22 height 6
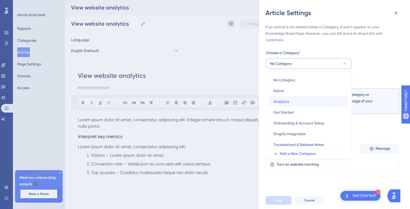
click at [284, 102] on span "Analytics" at bounding box center [282, 101] width 16 height 6
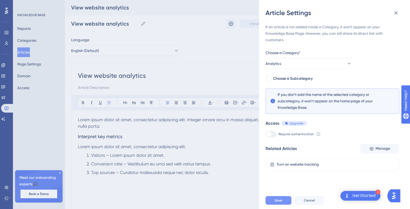
click at [276, 203] on span "Save" at bounding box center [279, 201] width 8 height 4
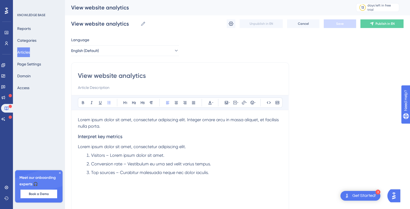
click at [29, 51] on button "Articles" at bounding box center [23, 52] width 13 height 10
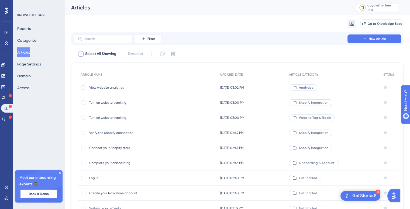
click at [81, 55] on div at bounding box center [80, 53] width 5 height 5
checkbox input "true"
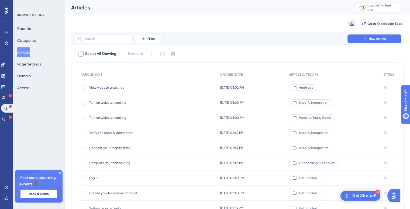
checkbox input "true"
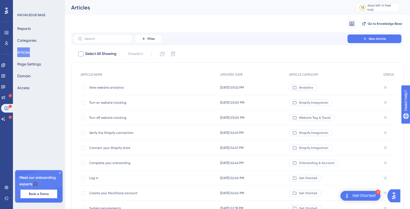
checkbox input "true"
click at [385, 87] on div at bounding box center [385, 87] width 3 height 3
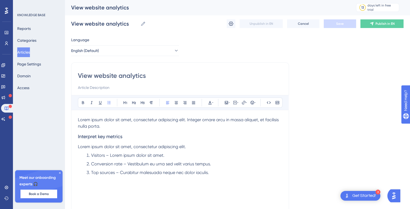
click at [29, 52] on button "Articles" at bounding box center [23, 52] width 13 height 10
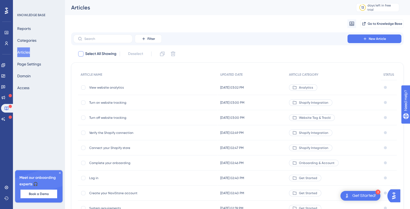
click at [80, 53] on div at bounding box center [80, 53] width 5 height 5
checkbox input "true"
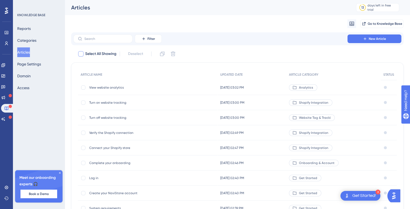
checkbox input "true"
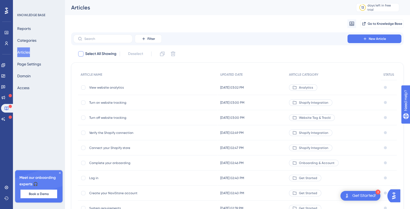
checkbox input "true"
click at [30, 40] on button "Categories" at bounding box center [26, 41] width 19 height 10
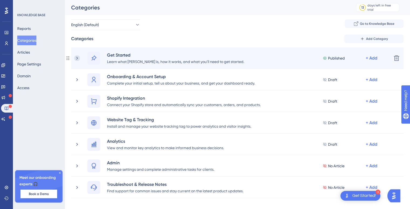
click at [76, 59] on icon at bounding box center [76, 58] width 5 height 5
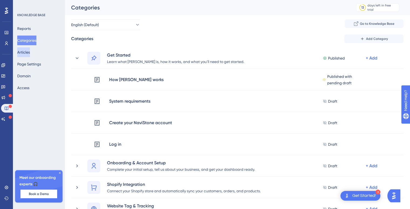
click at [26, 50] on button "Articles" at bounding box center [23, 52] width 13 height 10
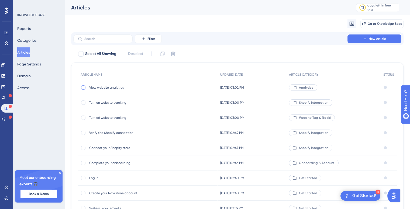
click at [83, 87] on div at bounding box center [83, 88] width 4 height 4
checkbox input "true"
click at [82, 102] on div at bounding box center [83, 103] width 4 height 4
checkbox input "true"
click at [4, 189] on link at bounding box center [6, 187] width 4 height 9
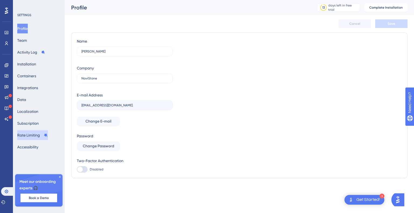
click at [35, 136] on button "Rate Limiting" at bounding box center [32, 136] width 31 height 10
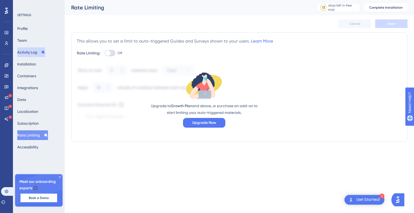
click at [36, 50] on button "Activity Log" at bounding box center [31, 52] width 28 height 10
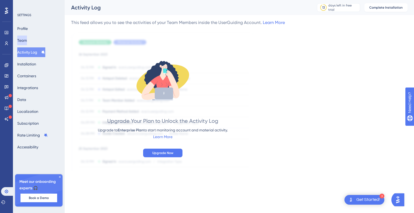
click at [26, 36] on button "Team" at bounding box center [22, 41] width 10 height 10
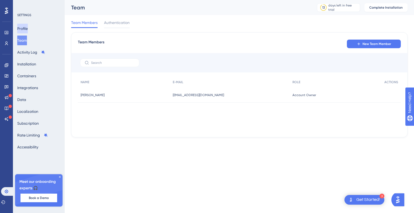
click at [23, 29] on button "Profile" at bounding box center [22, 29] width 11 height 10
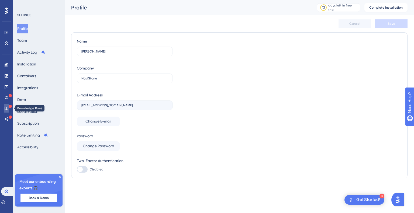
click at [7, 108] on icon at bounding box center [6, 108] width 4 height 4
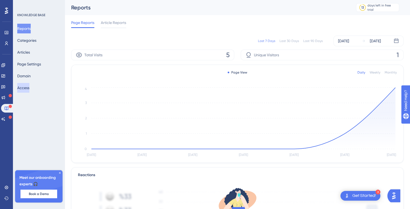
click at [27, 89] on button "Access" at bounding box center [23, 88] width 12 height 10
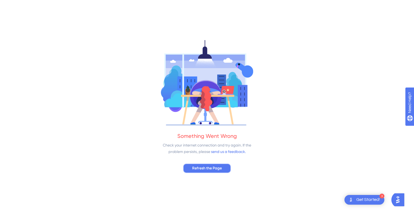
click at [208, 164] on button "Refresh the Page" at bounding box center [207, 169] width 48 height 10
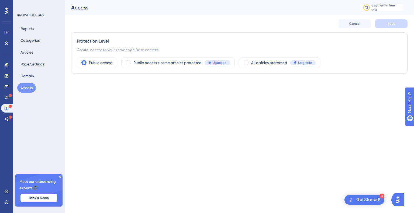
click at [6, 11] on icon at bounding box center [6, 11] width 3 height 6
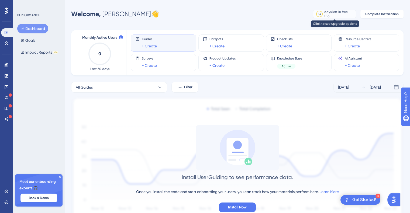
click at [349, 14] on div "days left in free trial" at bounding box center [339, 14] width 30 height 9
click at [390, 16] on button "Complete Installation" at bounding box center [382, 14] width 43 height 9
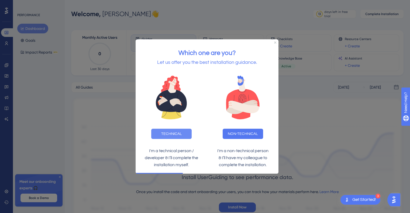
click at [175, 132] on button "TECHNICAL" at bounding box center [171, 134] width 40 height 10
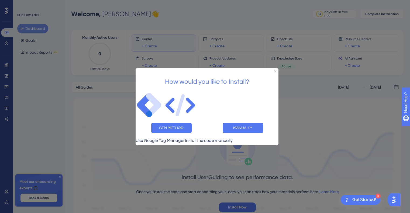
click at [210, 13] on div at bounding box center [205, 106] width 410 height 213
click at [300, 127] on div at bounding box center [205, 106] width 410 height 213
click at [275, 70] on icon "Close Preview" at bounding box center [275, 71] width 2 height 2
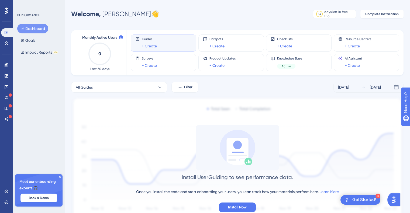
click at [186, 97] on img at bounding box center [237, 159] width 333 height 125
click at [7, 44] on icon at bounding box center [6, 44] width 3 height 4
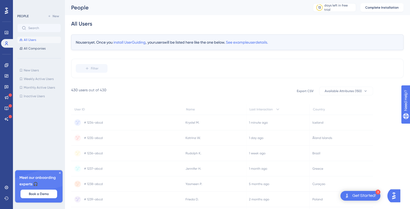
click at [6, 9] on icon at bounding box center [6, 11] width 3 height 6
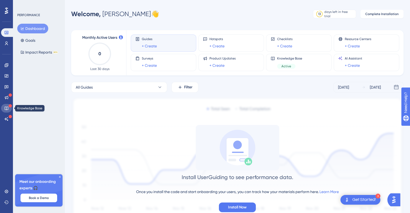
click at [8, 109] on icon at bounding box center [6, 108] width 4 height 4
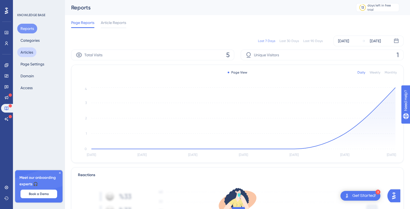
click at [29, 50] on button "Articles" at bounding box center [26, 52] width 19 height 10
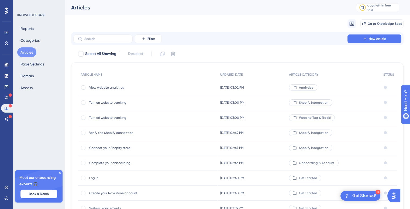
click at [112, 89] on span "View website analytics" at bounding box center [132, 88] width 86 height 4
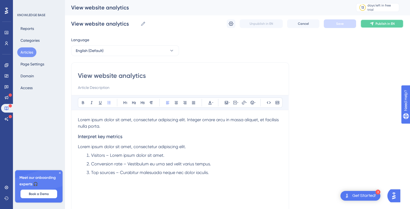
click at [376, 21] on button "Publish in EN" at bounding box center [382, 23] width 43 height 9
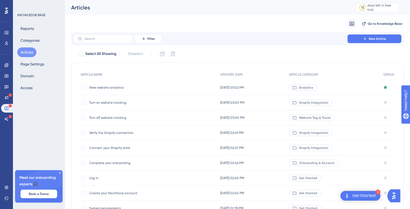
click at [387, 102] on div "Draft" at bounding box center [389, 102] width 16 height 15
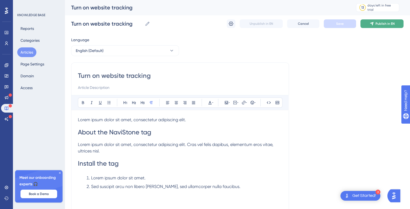
click at [380, 25] on span "Publish in EN" at bounding box center [385, 24] width 19 height 4
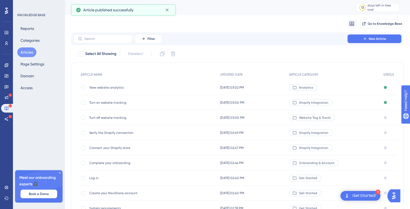
click at [387, 117] on div "Draft" at bounding box center [389, 117] width 16 height 15
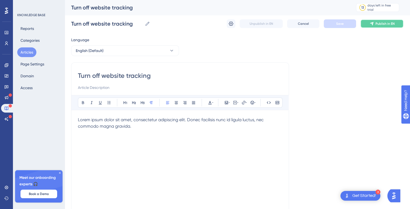
click at [377, 21] on button "Publish in EN" at bounding box center [382, 23] width 43 height 9
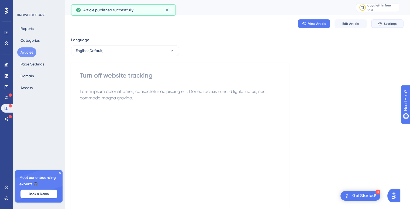
click at [377, 21] on button "Settings" at bounding box center [387, 23] width 32 height 9
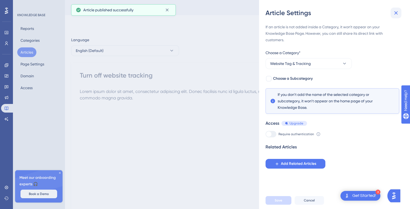
click at [396, 16] on icon at bounding box center [396, 13] width 6 height 6
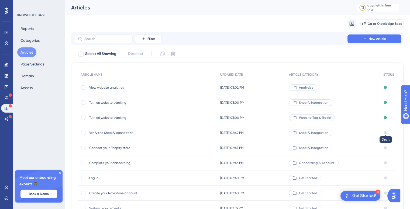
click at [385, 133] on div at bounding box center [385, 132] width 3 height 3
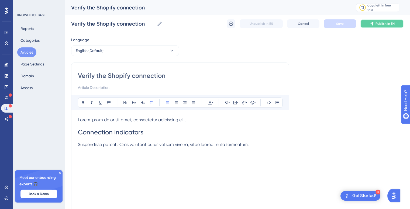
click at [372, 25] on icon at bounding box center [372, 24] width 4 height 4
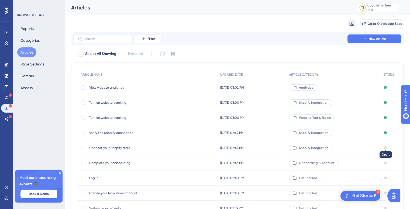
click at [386, 149] on div at bounding box center [385, 147] width 3 height 3
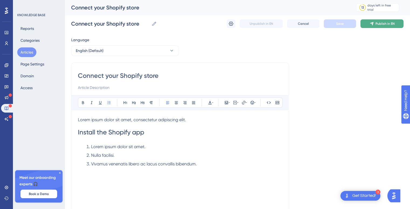
click at [382, 22] on span "Publish in EN" at bounding box center [385, 24] width 19 height 4
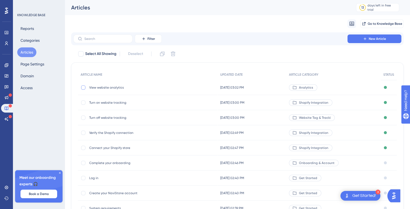
click at [85, 87] on div at bounding box center [83, 88] width 4 height 4
checkbox input "true"
click at [79, 55] on div at bounding box center [80, 53] width 5 height 5
checkbox input "true"
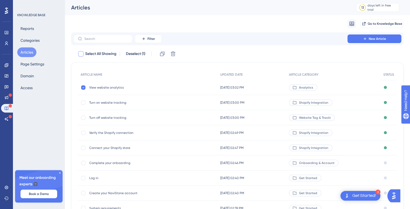
checkbox input "true"
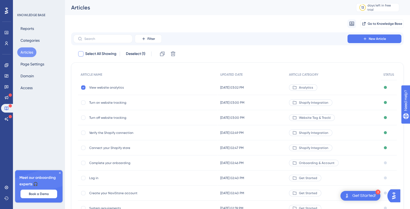
checkbox input "true"
click at [385, 166] on div "Draft" at bounding box center [389, 163] width 16 height 15
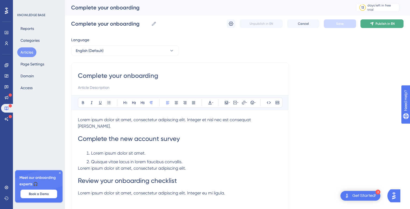
click at [376, 27] on button "Publish in EN" at bounding box center [382, 23] width 43 height 9
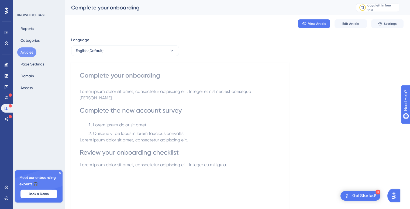
click at [29, 53] on button "Articles" at bounding box center [26, 52] width 19 height 10
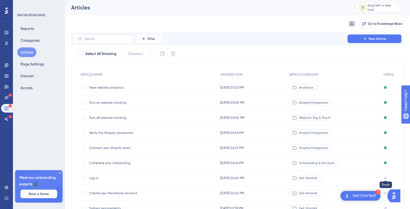
click at [386, 177] on div at bounding box center [385, 178] width 3 height 3
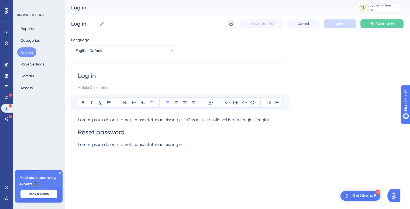
click at [373, 28] on div "Log in Log in Unpublish in EN Cancel Save Publish in EN" at bounding box center [237, 23] width 333 height 17
click at [374, 22] on icon at bounding box center [372, 24] width 4 height 4
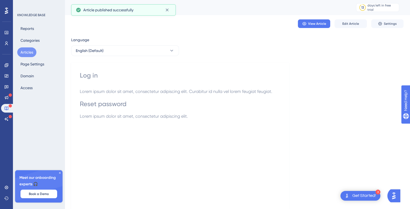
click at [30, 51] on button "Articles" at bounding box center [26, 52] width 19 height 10
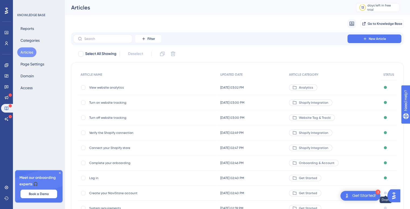
click at [385, 194] on div at bounding box center [385, 193] width 3 height 3
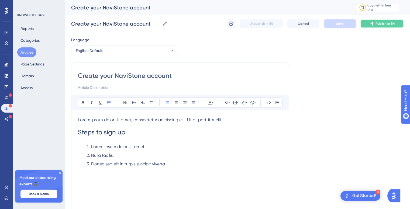
click at [388, 23] on span "Publish in EN" at bounding box center [385, 24] width 19 height 4
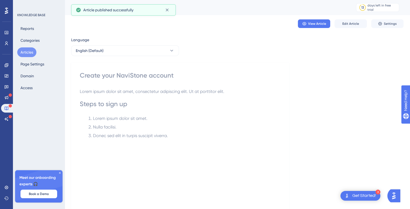
click at [30, 49] on button "Articles" at bounding box center [26, 52] width 19 height 10
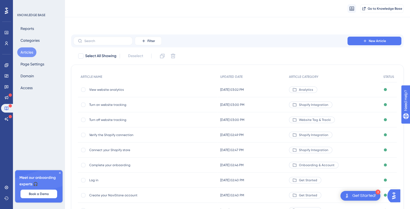
scroll to position [63, 0]
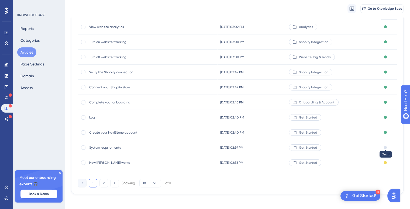
click at [386, 146] on div at bounding box center [385, 147] width 3 height 3
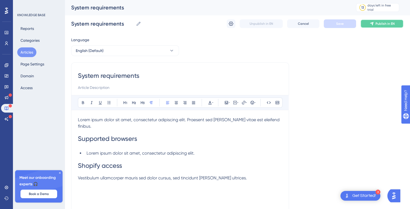
click at [380, 26] on button "Publish in EN" at bounding box center [382, 23] width 43 height 9
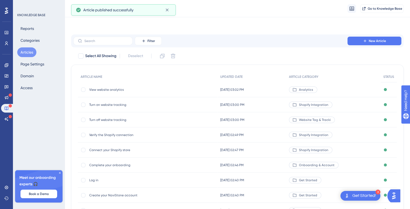
scroll to position [63, 0]
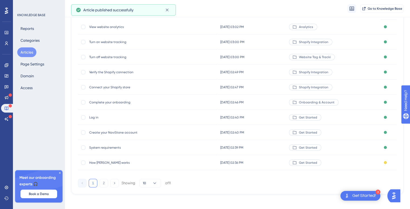
click at [387, 163] on div "Published with pending draft" at bounding box center [389, 162] width 16 height 15
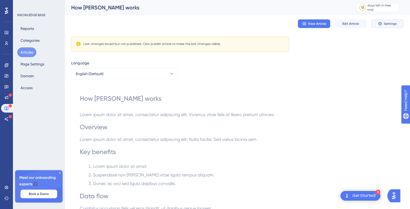
click at [391, 23] on span "Settings" at bounding box center [390, 24] width 13 height 4
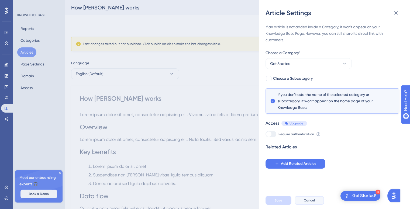
click at [316, 204] on button "Cancel" at bounding box center [309, 200] width 29 height 9
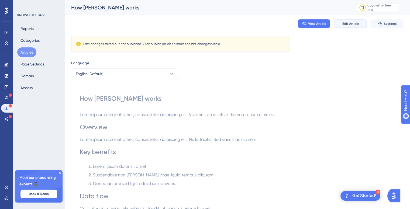
click at [347, 22] on span "Edit Article" at bounding box center [351, 24] width 17 height 4
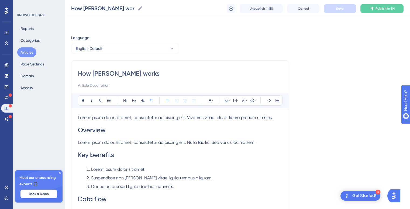
scroll to position [28, 0]
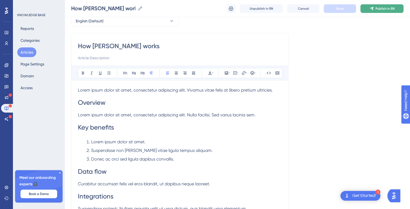
click at [376, 9] on span "Publish in EN" at bounding box center [385, 8] width 19 height 4
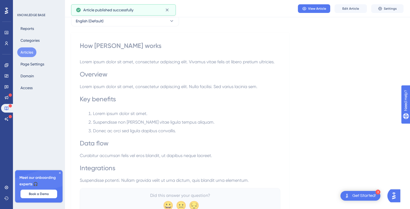
click at [28, 51] on button "Articles" at bounding box center [26, 52] width 19 height 10
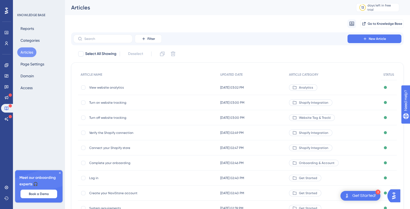
scroll to position [63, 0]
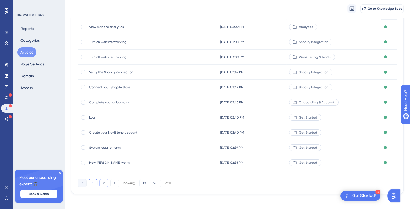
click at [104, 182] on button "2" at bounding box center [104, 183] width 9 height 9
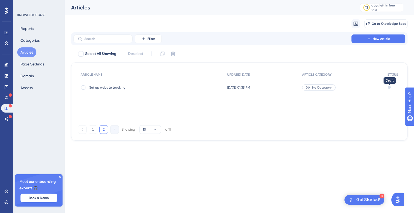
click at [389, 87] on div at bounding box center [389, 87] width 3 height 3
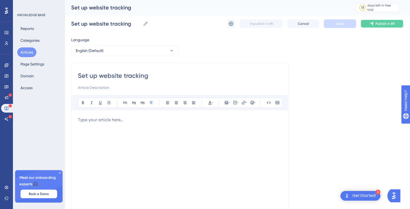
click at [383, 22] on span "Publish in EN" at bounding box center [385, 24] width 19 height 4
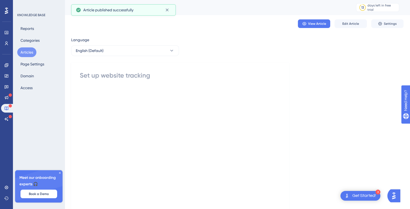
click at [22, 52] on button "Articles" at bounding box center [26, 52] width 19 height 10
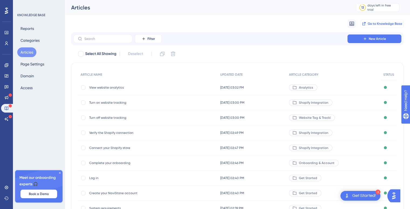
click at [392, 23] on span "Go to Knowledge Base" at bounding box center [385, 24] width 35 height 4
click at [23, 65] on button "Page Settings" at bounding box center [32, 64] width 30 height 10
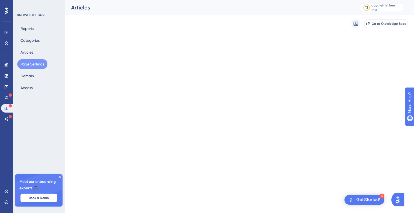
click at [23, 65] on button "Page Settings" at bounding box center [32, 64] width 30 height 10
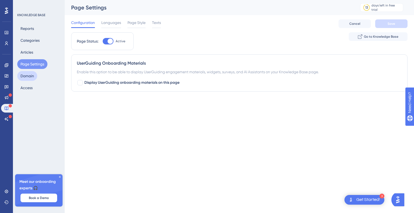
click at [23, 77] on button "Domain" at bounding box center [27, 76] width 20 height 10
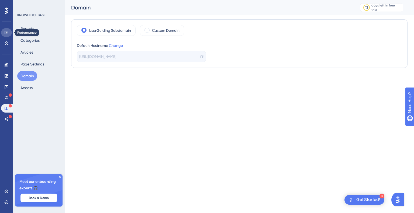
click at [8, 33] on icon at bounding box center [7, 32] width 4 height 3
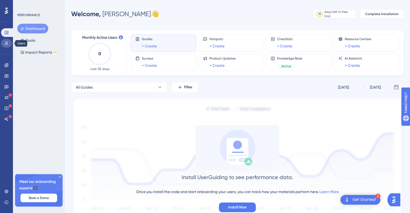
click at [7, 45] on icon at bounding box center [6, 43] width 4 height 4
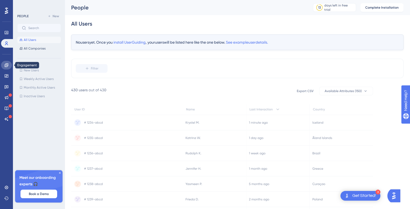
click at [7, 66] on icon at bounding box center [7, 65] width 4 height 4
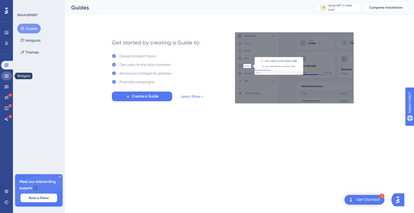
click at [8, 77] on icon at bounding box center [6, 76] width 4 height 4
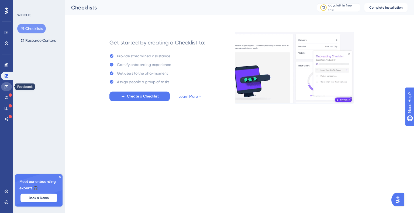
click at [7, 88] on icon at bounding box center [7, 88] width 4 height 4
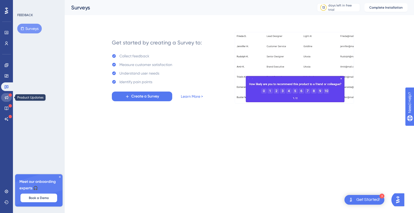
click at [8, 99] on icon at bounding box center [6, 97] width 4 height 4
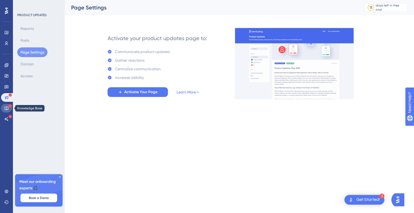
click at [8, 109] on icon at bounding box center [6, 108] width 4 height 4
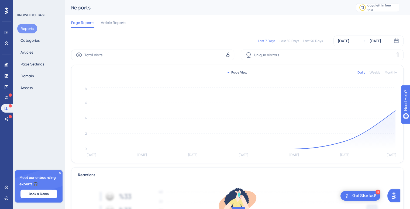
click at [23, 45] on div "Reports Categories Articles Page Settings Domain Access" at bounding box center [39, 58] width 44 height 69
drag, startPoint x: 23, startPoint y: 45, endPoint x: 0, endPoint y: 19, distance: 35.1
click at [65, 19] on div "Performance Users Engagement Widgets Feedback Product Updates Knowledge Base AI…" at bounding box center [238, 204] width 346 height 409
click at [37, 63] on button "Page Settings" at bounding box center [32, 64] width 30 height 10
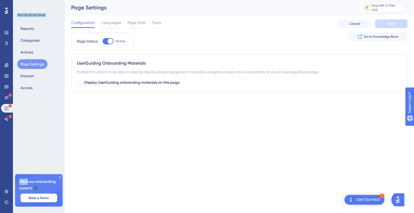
click at [37, 63] on button "Page Settings" at bounding box center [32, 64] width 30 height 10
click at [132, 21] on span "Page Style" at bounding box center [137, 22] width 18 height 6
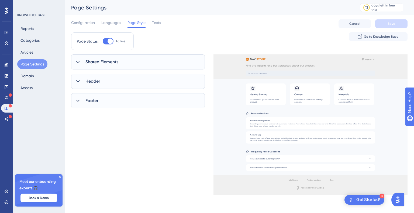
click at [105, 66] on div "Shared Elements" at bounding box center [138, 61] width 134 height 15
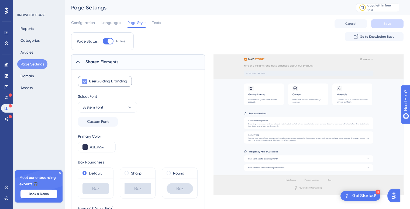
click at [83, 80] on icon at bounding box center [84, 81] width 3 height 4
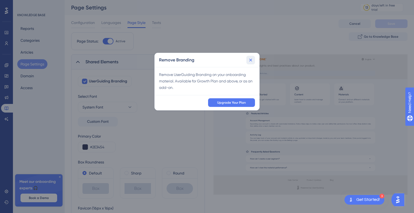
click at [250, 62] on icon at bounding box center [250, 59] width 5 height 5
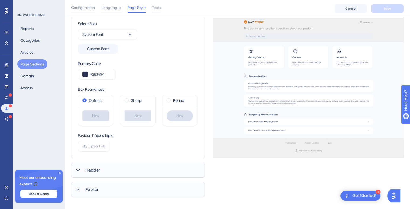
scroll to position [78, 0]
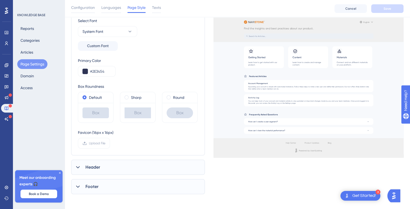
click at [91, 164] on span "Header" at bounding box center [93, 167] width 15 height 6
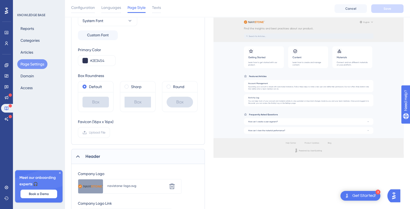
scroll to position [175, 0]
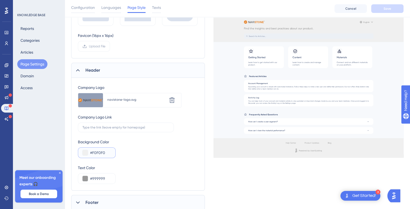
click at [101, 152] on input "#F0F0F0" at bounding box center [100, 153] width 21 height 6
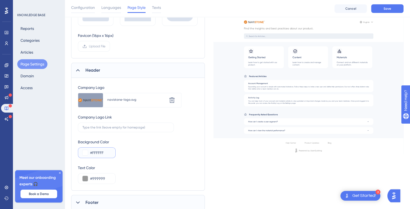
scroll to position [182, 0]
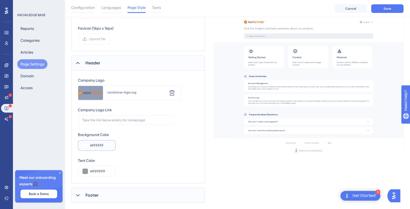
type input "#FFFFFF"
click at [95, 196] on span "Footer" at bounding box center [92, 195] width 13 height 6
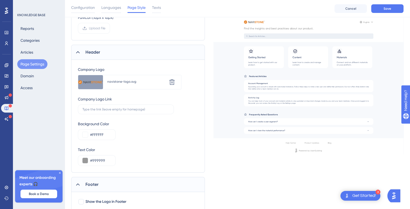
scroll to position [213, 0]
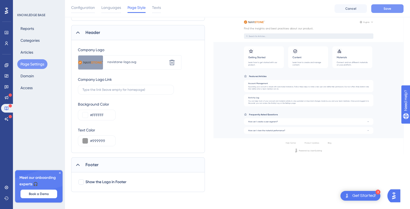
click at [386, 8] on span "Save" at bounding box center [388, 8] width 8 height 4
click at [210, 150] on div "Shared Elements UserGuiding Branding Select Font System Font Custom Font Primar…" at bounding box center [237, 18] width 333 height 349
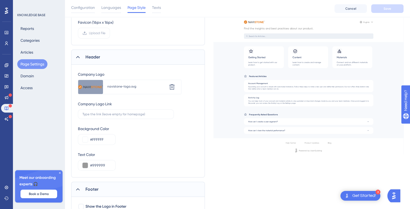
scroll to position [0, 0]
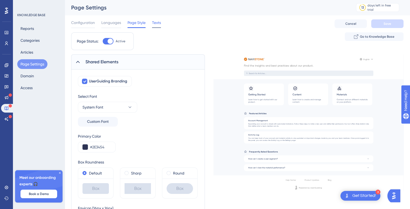
click at [159, 22] on span "Texts" at bounding box center [156, 22] width 9 height 6
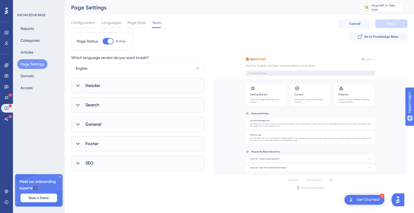
click at [100, 82] on div "Header" at bounding box center [138, 85] width 134 height 15
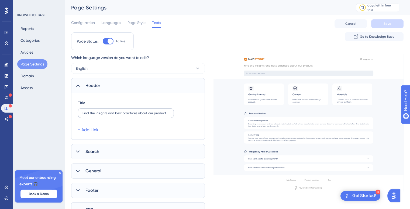
click at [141, 115] on label "Find the insights and best practices about our product." at bounding box center [126, 113] width 96 height 10
click at [141, 115] on input "Find the insights and best practices about our product." at bounding box center [126, 113] width 87 height 4
click at [141, 115] on label "Find the insights and best practices about our product." at bounding box center [126, 113] width 96 height 10
click at [141, 115] on input "Find the insights and best practices about our product." at bounding box center [126, 113] width 87 height 4
click at [141, 115] on label "Find the insights and best practices about our product." at bounding box center [126, 113] width 96 height 10
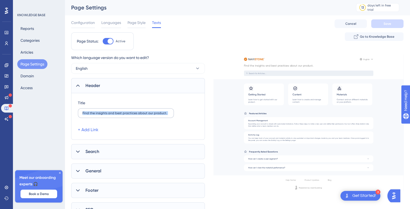
click at [141, 115] on input "Find the insights and best practices about our product." at bounding box center [126, 113] width 87 height 4
click at [142, 112] on input "Find the insights and best practices about our product." at bounding box center [126, 113] width 87 height 4
click at [125, 113] on input "Find the insights and best practices about our product." at bounding box center [126, 113] width 87 height 4
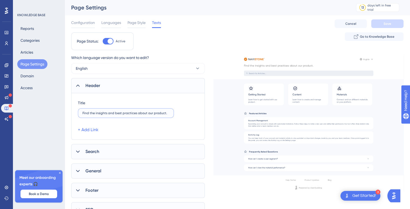
click at [125, 113] on input "Find the insights and best practices about our product." at bounding box center [126, 113] width 87 height 4
paste input "text"
drag, startPoint x: 125, startPoint y: 113, endPoint x: 220, endPoint y: 123, distance: 95.4
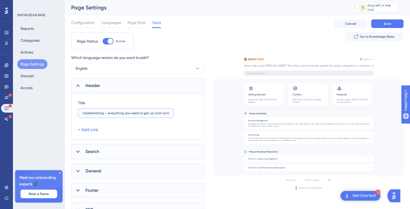
click at [220, 123] on div "Which language version do you want to edit? English Header Title Need help usin…" at bounding box center [237, 135] width 333 height 163
type input "Need help using [PERSON_NAME]? This Help Center includes guides for setup, inte…"
click at [98, 152] on span "Search" at bounding box center [93, 152] width 14 height 6
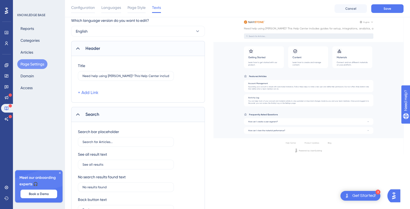
scroll to position [45, 0]
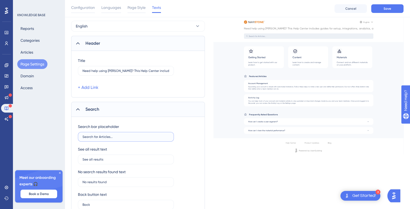
drag, startPoint x: 111, startPoint y: 137, endPoint x: 94, endPoint y: 137, distance: 17.3
click at [94, 137] on input "Search for Articles..." at bounding box center [126, 137] width 87 height 4
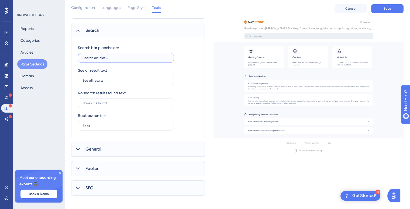
scroll to position [127, 0]
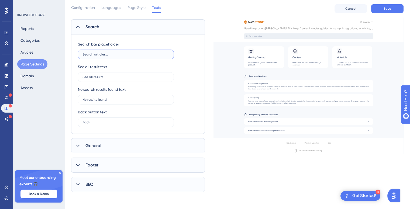
type input "Search articles..."
click at [90, 144] on span "General" at bounding box center [94, 146] width 16 height 6
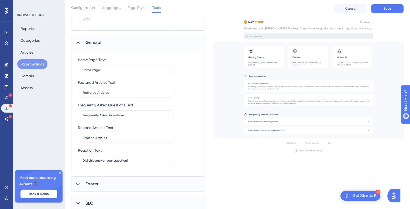
scroll to position [232, 0]
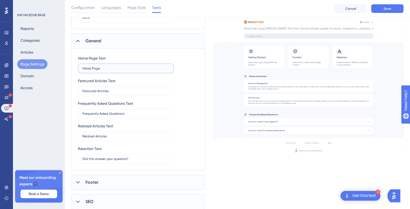
click at [96, 70] on input "Home Page" at bounding box center [126, 69] width 87 height 4
type input "Home"
click at [93, 182] on span "Footer" at bounding box center [92, 182] width 13 height 6
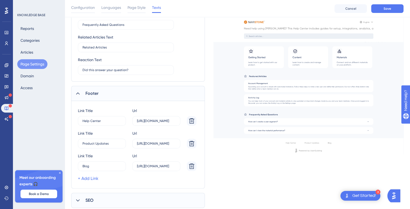
scroll to position [321, 0]
click at [385, 7] on span "Save" at bounding box center [388, 8] width 8 height 4
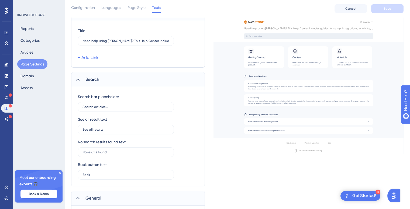
scroll to position [76, 0]
click at [163, 42] on label "Need help using [PERSON_NAME]? This Help Center includes guides for setup, inte…" at bounding box center [126, 40] width 96 height 10
click at [163, 42] on input "Need help using [PERSON_NAME]? This Help Center includes guides for setup, inte…" at bounding box center [126, 40] width 87 height 4
click at [163, 42] on label "Need help using [PERSON_NAME]? This Help Center includes guides for setup, inte…" at bounding box center [126, 40] width 96 height 10
click at [163, 42] on input "Need help using [PERSON_NAME]? This Help Center includes guides for setup, inte…" at bounding box center [126, 40] width 87 height 4
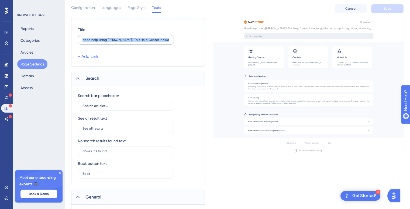
click at [163, 42] on label "Need help using [PERSON_NAME]? This Help Center includes guides for setup, inte…" at bounding box center [126, 40] width 96 height 10
click at [163, 42] on input "Need help using [PERSON_NAME]? This Help Center includes guides for setup, inte…" at bounding box center [126, 40] width 87 height 4
click at [163, 42] on label "Need help using [PERSON_NAME]? This Help Center includes guides for setup, inte…" at bounding box center [126, 40] width 96 height 10
click at [163, 42] on input "Need help using [PERSON_NAME]? This Help Center includes guides for setup, inte…" at bounding box center [126, 40] width 87 height 4
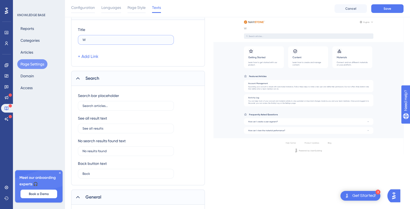
scroll to position [0, 0]
type input "Welcome to the NaviStone Help Center"
click at [396, 11] on button "Save" at bounding box center [387, 8] width 32 height 9
click at [105, 107] on input "Search articles..." at bounding box center [126, 106] width 87 height 4
type input "S"
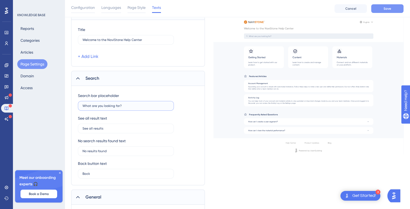
type input "What are you looking for?"
click at [391, 10] on button "Save" at bounding box center [387, 8] width 32 height 9
click at [30, 76] on button "Domain" at bounding box center [27, 76] width 20 height 10
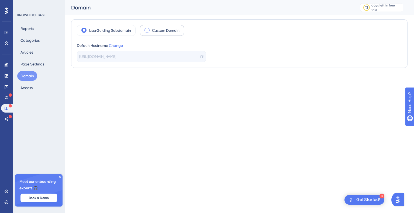
click at [175, 31] on label "Custom Domain" at bounding box center [166, 30] width 28 height 6
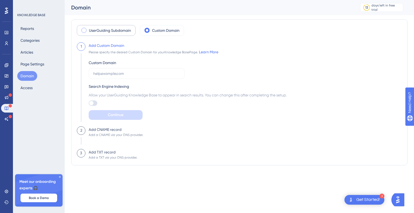
click at [111, 31] on label "UserGuiding Subdomain" at bounding box center [110, 30] width 42 height 6
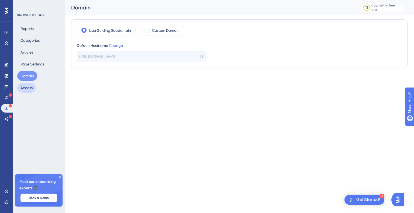
click at [28, 86] on button "Access" at bounding box center [26, 88] width 19 height 10
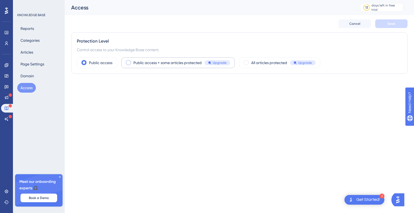
click at [129, 62] on span at bounding box center [128, 62] width 5 height 5
click at [133, 61] on input "radio" at bounding box center [133, 61] width 0 height 0
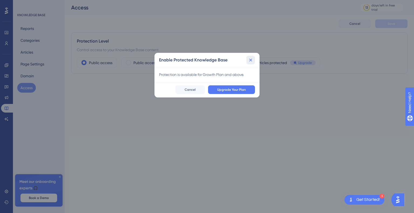
click at [251, 58] on icon at bounding box center [250, 59] width 5 height 5
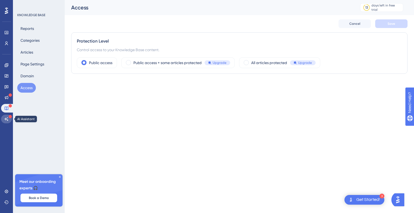
click at [8, 118] on icon at bounding box center [6, 119] width 4 height 4
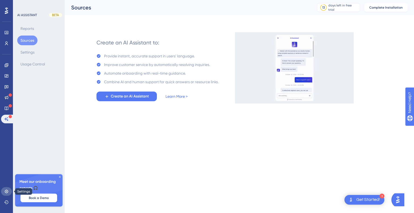
click at [6, 190] on icon at bounding box center [7, 192] width 4 height 4
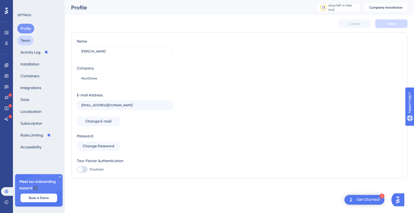
click at [31, 38] on button "Team" at bounding box center [25, 41] width 16 height 10
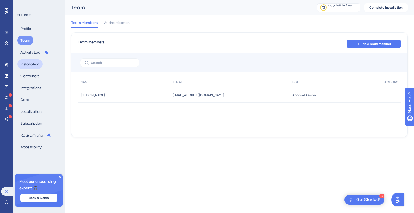
click at [30, 65] on button "Installation" at bounding box center [29, 64] width 25 height 10
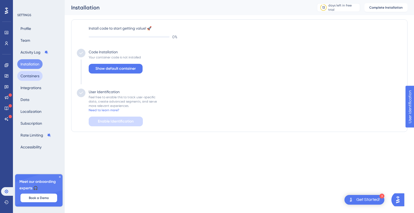
click at [31, 76] on button "Containers" at bounding box center [29, 76] width 25 height 10
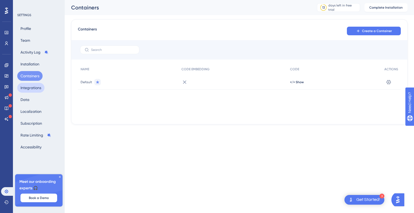
click at [32, 87] on button "Integrations" at bounding box center [30, 88] width 27 height 10
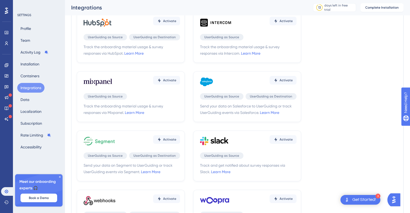
scroll to position [155, 0]
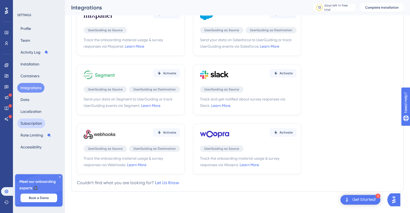
click at [30, 125] on button "Subscription" at bounding box center [31, 124] width 28 height 10
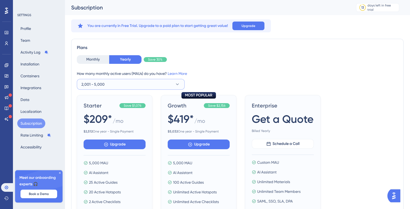
click at [181, 85] on button "2,001 - 5,000" at bounding box center [131, 84] width 108 height 11
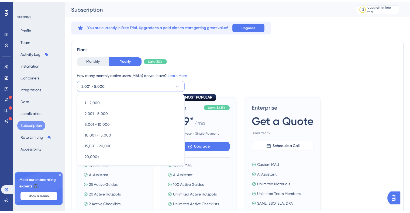
scroll to position [23, 0]
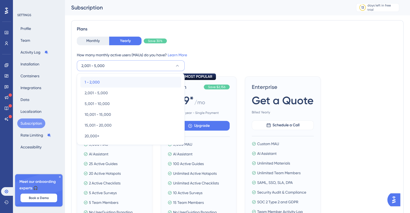
click at [114, 81] on div "1 - 2,000 1 - 2,000" at bounding box center [131, 82] width 92 height 11
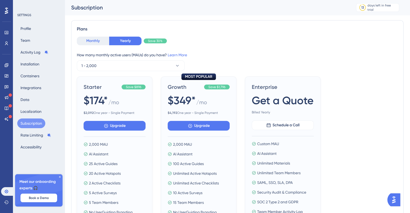
click at [85, 42] on button "Monthly" at bounding box center [93, 41] width 32 height 9
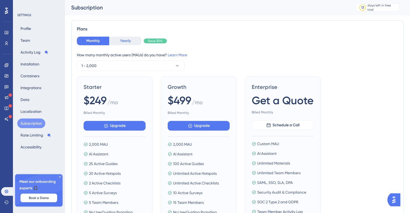
click at [122, 40] on button "Yearly" at bounding box center [125, 41] width 32 height 9
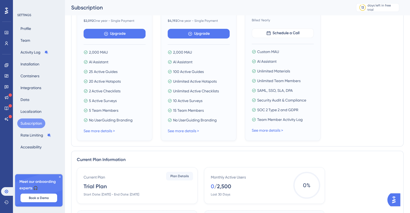
scroll to position [92, 0]
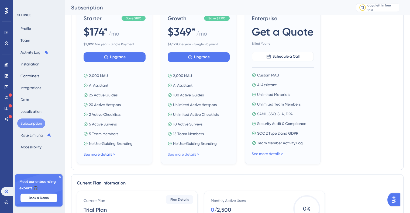
click at [176, 154] on link "See more details >" at bounding box center [183, 154] width 31 height 4
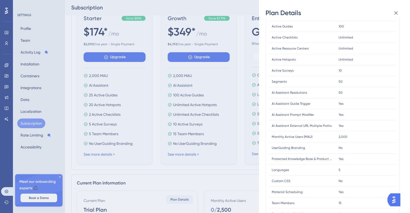
scroll to position [0, 0]
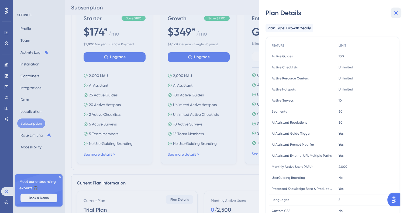
click at [396, 13] on icon at bounding box center [397, 13] width 4 height 4
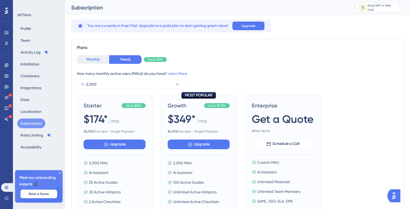
click at [90, 59] on button "Monthly" at bounding box center [93, 59] width 32 height 9
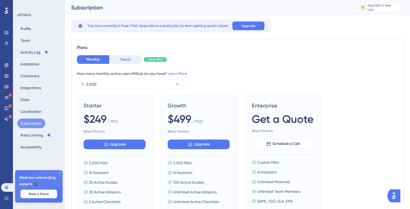
click at [124, 58] on button "Yearly" at bounding box center [125, 59] width 32 height 9
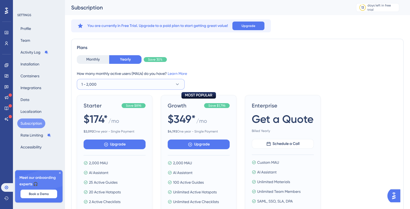
click at [174, 85] on button "1 - 2,000" at bounding box center [131, 84] width 108 height 11
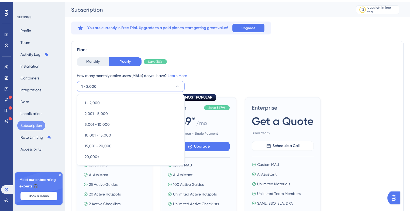
scroll to position [23, 0]
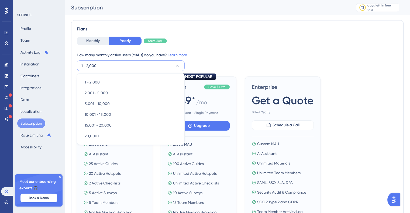
click at [234, 61] on div "How many monthly active users ([PERSON_NAME]) do you have? Learn More 1 - 2,000…" at bounding box center [237, 61] width 321 height 19
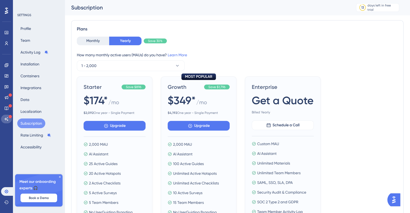
click at [2, 117] on link at bounding box center [6, 119] width 11 height 9
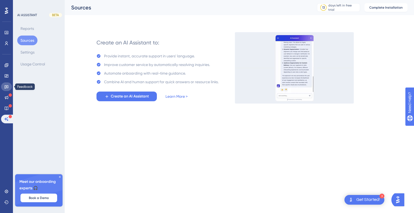
click at [7, 86] on icon at bounding box center [6, 87] width 4 height 4
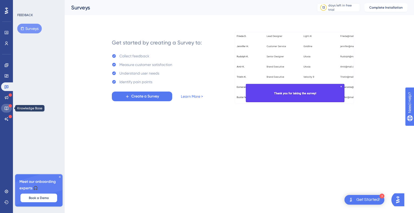
click at [7, 107] on icon at bounding box center [6, 108] width 4 height 4
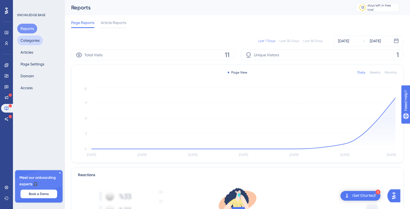
click at [32, 40] on button "Categories" at bounding box center [30, 41] width 26 height 10
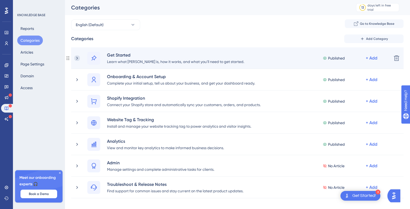
click at [78, 58] on icon at bounding box center [77, 58] width 2 height 3
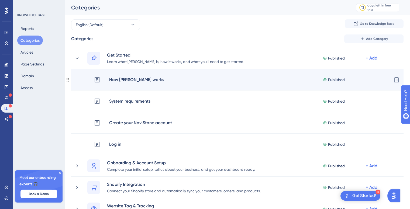
click at [141, 79] on div "How [PERSON_NAME] works" at bounding box center [136, 79] width 55 height 7
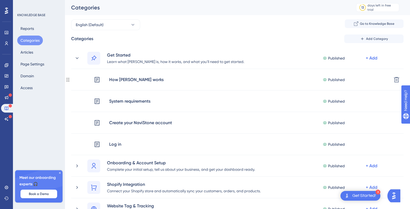
click at [141, 79] on div "How [PERSON_NAME] works" at bounding box center [136, 79] width 55 height 7
click at [29, 53] on button "Articles" at bounding box center [26, 52] width 19 height 10
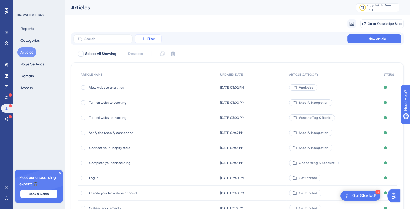
click at [147, 39] on button "Filter" at bounding box center [148, 39] width 27 height 9
click at [149, 85] on span "Category" at bounding box center [151, 86] width 16 height 6
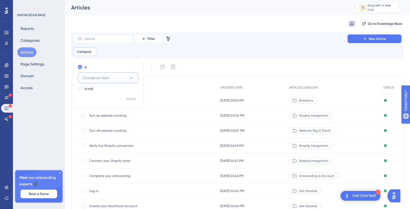
click at [111, 78] on button "Choose an item" at bounding box center [108, 78] width 61 height 11
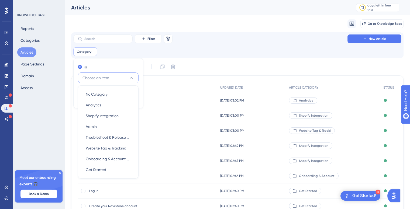
scroll to position [27, 0]
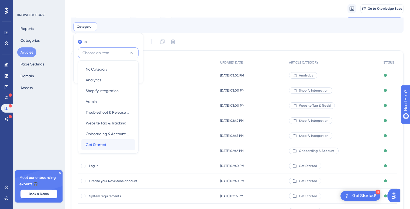
click at [97, 146] on span "Get Started" at bounding box center [96, 145] width 21 height 6
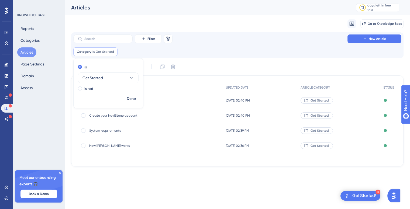
scroll to position [0, 0]
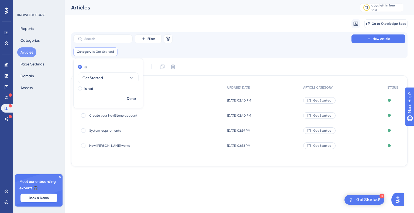
click at [218, 44] on div "Filter Remove Filters New Article Category is Get Started Get Started Remove is…" at bounding box center [239, 46] width 332 height 22
click at [103, 144] on span "How [PERSON_NAME] works" at bounding box center [132, 146] width 86 height 4
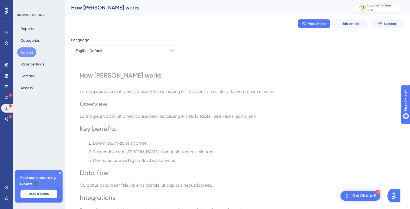
click at [131, 148] on ol "Lorem ipsum dolor sit amet. Suspendisse non [PERSON_NAME] vitae ligula tempus a…" at bounding box center [180, 152] width 201 height 24
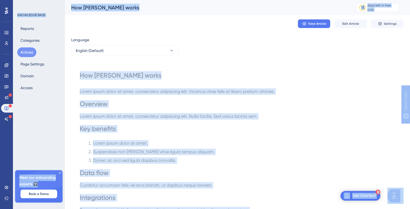
copy body "3 Get Started! Performance Users Engagement Widgets Feedback Product Updates Kn…"
click at [148, 71] on div "How [PERSON_NAME] works Lorem ipsum dolor sit amet, consectetur adipiscing elit…" at bounding box center [180, 158] width 218 height 191
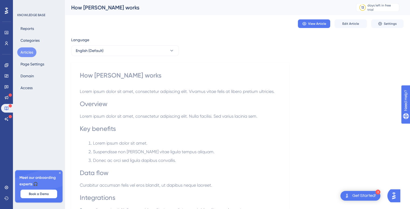
click at [117, 85] on div "How [PERSON_NAME] works Lorem ipsum dolor sit amet, consectetur adipiscing elit…" at bounding box center [180, 157] width 201 height 173
click at [351, 21] on button "Edit Article" at bounding box center [351, 23] width 32 height 9
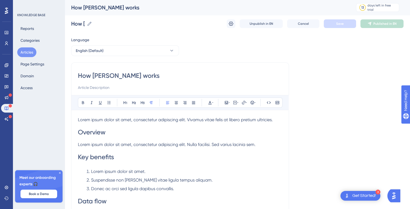
scroll to position [28, 0]
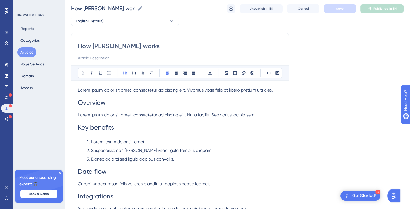
click at [169, 123] on h1 "Key benefits" at bounding box center [180, 127] width 204 height 18
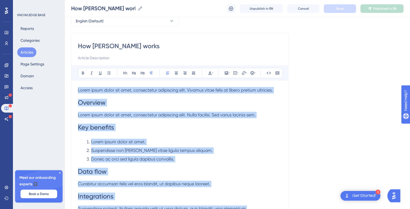
copy div "Lorem ipsum dolor sit amet, consectetur adipiscing elit. Vivamus vitae felis at…"
click at [29, 52] on button "Articles" at bounding box center [26, 52] width 19 height 10
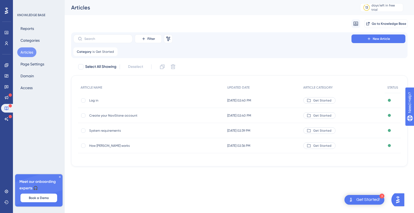
click at [105, 130] on span "System requirements" at bounding box center [132, 131] width 86 height 4
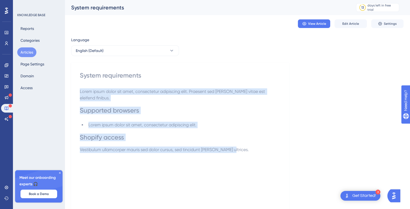
drag, startPoint x: 228, startPoint y: 145, endPoint x: 79, endPoint y: 90, distance: 158.7
click at [79, 90] on div "System requirements Lorem ipsum dolor sit amet, consectetur adipiscing elit. Pr…" at bounding box center [180, 155] width 218 height 185
copy div "Lorem ipsum dolor sit amet, consectetur adipiscing elit. Praesent sed [PERSON_N…"
click at [28, 52] on button "Articles" at bounding box center [26, 52] width 19 height 10
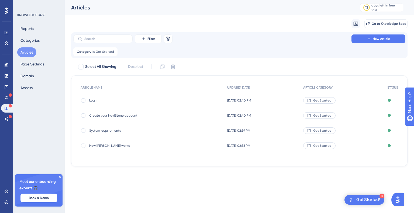
click at [126, 115] on span "Create your NaviStone account" at bounding box center [132, 116] width 86 height 4
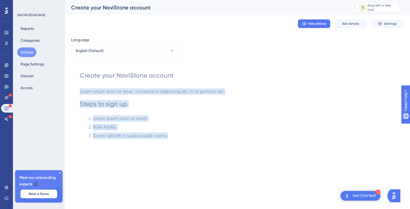
drag, startPoint x: 174, startPoint y: 137, endPoint x: 80, endPoint y: 92, distance: 104.5
click at [80, 92] on div "Lorem ipsum dolor sit amet, consectetur adipiscing elit. Ut at porttitor elit. …" at bounding box center [180, 147] width 201 height 119
copy div "Lorem ipsum dolor sit amet, consectetur adipiscing elit. Ut at porttitor elit. …"
click at [31, 49] on button "Articles" at bounding box center [26, 52] width 19 height 10
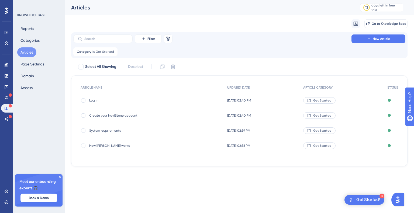
click at [94, 101] on span "Log in" at bounding box center [132, 100] width 86 height 4
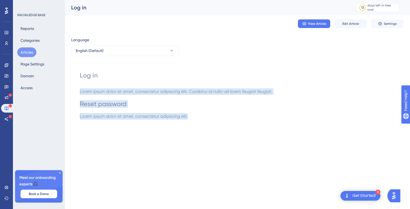
drag, startPoint x: 191, startPoint y: 118, endPoint x: 77, endPoint y: 92, distance: 116.6
click at [77, 92] on div "Log in Lorem ipsum dolor sit amet, consectetur adipiscing elit. Curabitur id nu…" at bounding box center [180, 155] width 218 height 185
copy div "Lorem ipsum dolor sit amet, consectetur adipiscing elit. Curabitur id nulla vel…"
click at [31, 42] on button "Categories" at bounding box center [30, 41] width 26 height 10
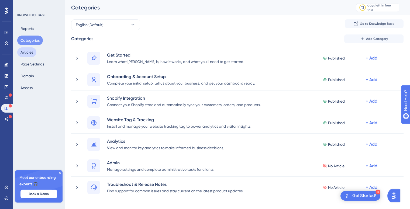
click at [32, 52] on button "Articles" at bounding box center [26, 52] width 19 height 10
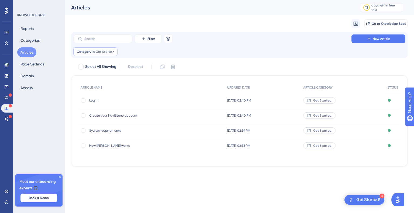
click at [105, 55] on div "Category is Get Started Get Started Remove" at bounding box center [95, 51] width 44 height 9
click at [98, 76] on span "Get Started" at bounding box center [93, 78] width 21 height 6
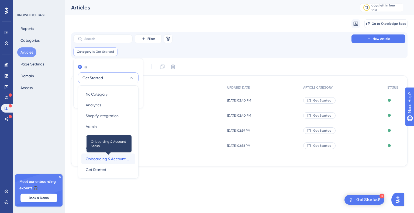
click at [99, 156] on span "Onboarding & Account Setup" at bounding box center [108, 159] width 45 height 6
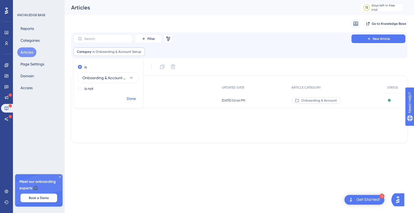
click at [134, 98] on span "Done" at bounding box center [131, 99] width 9 height 6
click at [124, 99] on span "Complete your onboarding" at bounding box center [132, 100] width 86 height 4
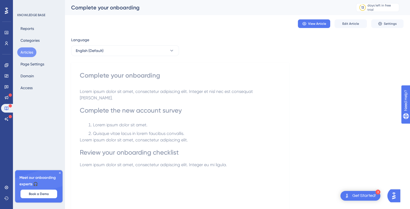
click at [180, 131] on span "Quisque vitae lacus in lorem faucibus convallis." at bounding box center [138, 133] width 91 height 5
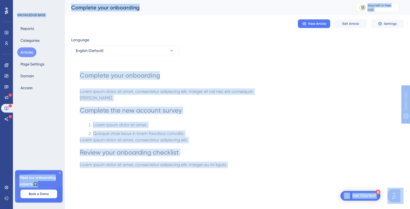
click at [178, 131] on span "Quisque vitae lacus in lorem faucibus convallis." at bounding box center [138, 133] width 91 height 5
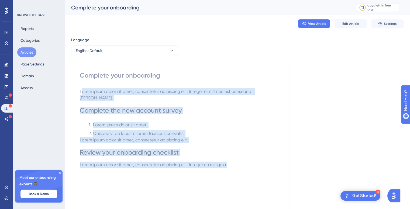
drag, startPoint x: 81, startPoint y: 92, endPoint x: 256, endPoint y: 158, distance: 187.0
click at [256, 158] on div "Lorem ipsum dolor sit amet, consectetur adipiscing elit. Integer et nisl nec es…" at bounding box center [180, 147] width 201 height 119
click at [247, 162] on p "Lorem ipsum dolor sit amet, consectetur adipiscing elit. Integer eu mi ligula." at bounding box center [180, 165] width 201 height 6
drag, startPoint x: 233, startPoint y: 157, endPoint x: 75, endPoint y: 91, distance: 171.4
click at [75, 91] on div "Complete your onboarding Lorem ipsum dolor sit amet, consectetur adipiscing eli…" at bounding box center [180, 155] width 218 height 185
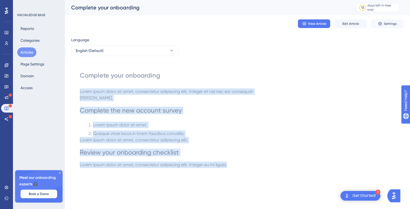
copy div "Lorem ipsum dolor sit amet, consectetur adipiscing elit. Integer et nisl nec es…"
click at [24, 53] on button "Articles" at bounding box center [26, 52] width 19 height 10
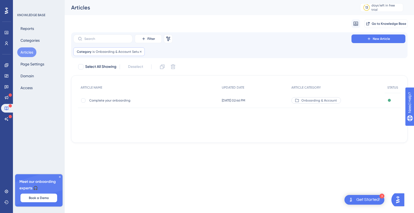
click at [111, 48] on div "Category is Onboarding & Account Setup Onboarding & Account Setup Remove" at bounding box center [108, 51] width 71 height 9
click at [102, 78] on span "Onboarding & Account Setup" at bounding box center [105, 78] width 44 height 6
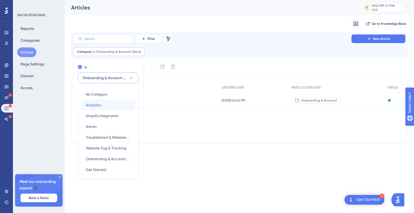
click at [100, 104] on span "Analytics" at bounding box center [94, 105] width 16 height 6
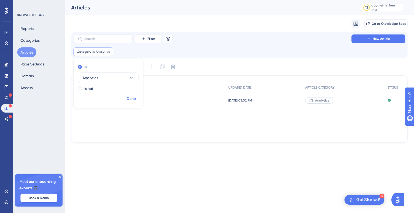
click at [130, 98] on span "Done" at bounding box center [131, 99] width 9 height 6
click at [123, 100] on span "View website analytics" at bounding box center [132, 100] width 86 height 4
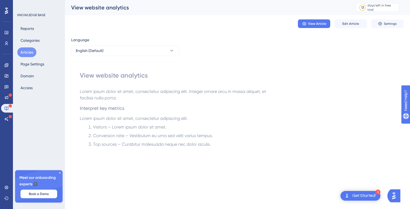
click at [158, 125] on span "Visitors – Lorem ipsum dolor sit amet." at bounding box center [129, 127] width 73 height 5
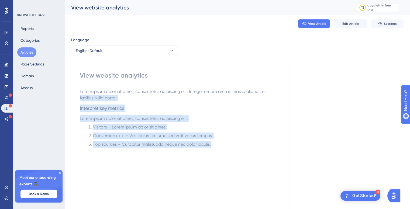
drag, startPoint x: 211, startPoint y: 144, endPoint x: 81, endPoint y: 96, distance: 138.1
click at [81, 96] on div "Lorem ipsum dolor sit amet, consectetur adipiscing elit. Integer ornare arcu in…" at bounding box center [180, 147] width 201 height 119
copy div "acilisis nulla porta. Interpret key metrics Lorem ipsum dolor sit amet, consect…"
click at [101, 52] on span "English (Default)" at bounding box center [90, 50] width 28 height 6
click at [27, 53] on button "Articles" at bounding box center [26, 52] width 19 height 10
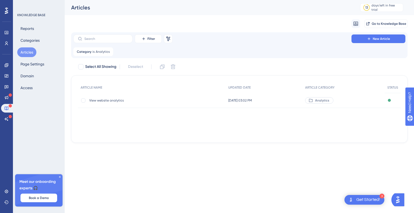
click at [103, 57] on div "Filter Remove Filters New Article Category is Analytics Analytics Remove" at bounding box center [239, 45] width 337 height 26
click at [104, 53] on span "Analytics" at bounding box center [103, 52] width 14 height 4
click at [94, 80] on span "Analytics" at bounding box center [91, 78] width 16 height 6
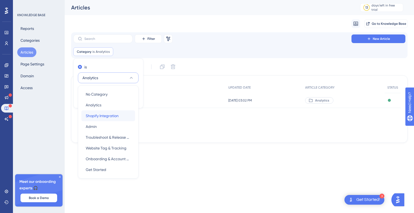
click at [93, 117] on span "Shopify Integration" at bounding box center [102, 116] width 33 height 6
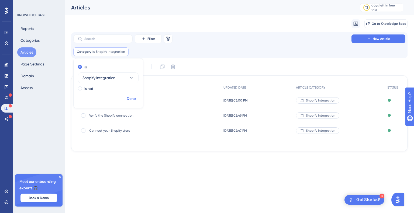
click at [133, 97] on span "Done" at bounding box center [131, 99] width 9 height 6
click at [122, 131] on span "Connect your Shopify store" at bounding box center [132, 131] width 86 height 4
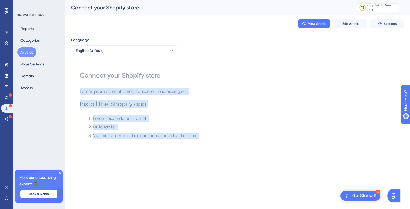
drag, startPoint x: 200, startPoint y: 136, endPoint x: 76, endPoint y: 92, distance: 132.3
click at [76, 92] on div "Connect your Shopify store Lorem ipsum dolor sit amet, consectetur adipiscing e…" at bounding box center [180, 155] width 218 height 185
copy div "Lorem ipsum dolor sit amet, consectetur adipiscing elit. Install the Shopify ap…"
click at [28, 49] on button "Articles" at bounding box center [26, 52] width 19 height 10
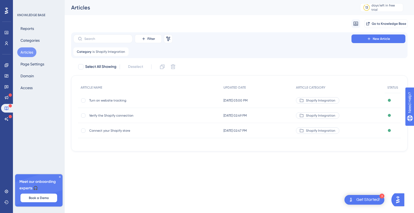
click at [110, 116] on span "Verify the Shopify connection" at bounding box center [132, 116] width 86 height 4
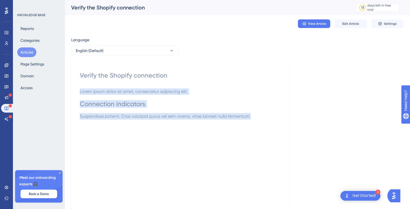
drag, startPoint x: 251, startPoint y: 116, endPoint x: 80, endPoint y: 92, distance: 173.0
click at [80, 92] on div "Lorem ipsum dolor sit amet, consectetur adipiscing elit. Connection indicators …" at bounding box center [180, 147] width 201 height 119
copy div "Lorem ipsum dolor sit amet, consectetur adipiscing elit. Connection indicators …"
click at [23, 51] on button "Articles" at bounding box center [26, 52] width 19 height 10
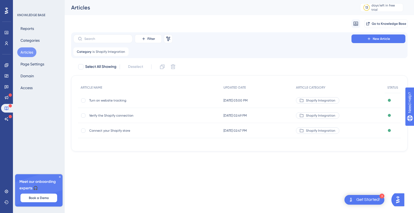
click at [112, 100] on span "Turn on website tracking" at bounding box center [132, 100] width 86 height 4
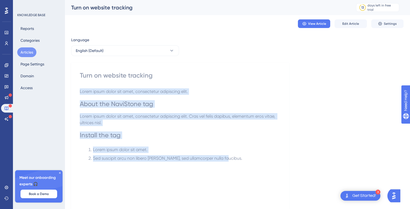
drag, startPoint x: 227, startPoint y: 158, endPoint x: 79, endPoint y: 93, distance: 161.3
click at [79, 93] on div "Turn on website tracking Lorem ipsum dolor sit amet, consectetur adipiscing eli…" at bounding box center [180, 155] width 218 height 185
copy div "Lorem ipsum dolor sit amet, consectetur adipiscing elit. About the NaviStone ta…"
click at [31, 50] on button "Articles" at bounding box center [26, 52] width 19 height 10
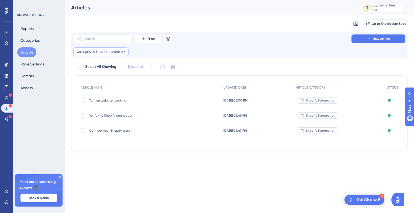
click at [107, 53] on span "Shopify Integration" at bounding box center [110, 52] width 29 height 4
click at [113, 78] on span "Shopify Integration" at bounding box center [99, 78] width 33 height 6
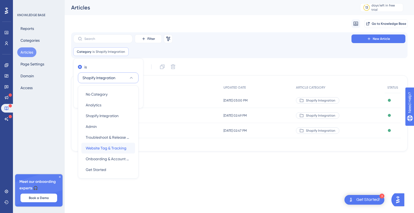
click at [103, 146] on span "Website Tag & Tracking" at bounding box center [106, 148] width 41 height 6
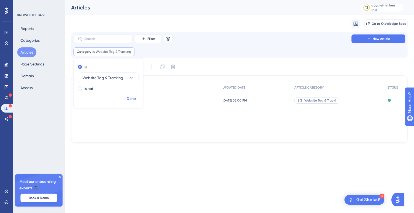
click at [130, 97] on span "Done" at bounding box center [131, 99] width 9 height 6
click at [112, 101] on span "Turn off website tracking" at bounding box center [132, 100] width 86 height 4
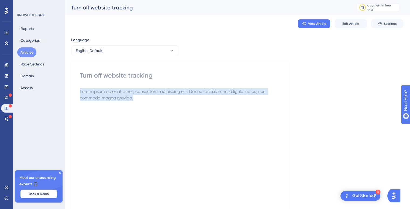
drag, startPoint x: 142, startPoint y: 97, endPoint x: 77, endPoint y: 89, distance: 64.9
click at [77, 89] on div "Turn off website tracking Lorem ipsum dolor sit amet, consectetur adipiscing el…" at bounding box center [180, 155] width 218 height 185
click at [33, 53] on button "Articles" at bounding box center [26, 52] width 19 height 10
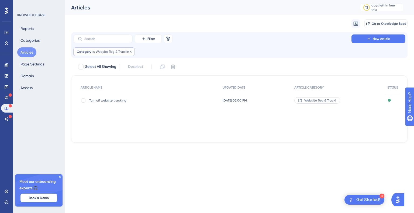
click at [110, 52] on span "Website Tag & Tracking" at bounding box center [114, 52] width 36 height 4
click at [101, 75] on span "Website Tag & Tracking" at bounding box center [103, 78] width 41 height 6
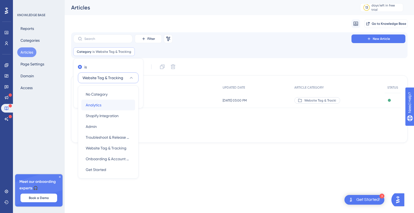
click at [95, 103] on span "Analytics" at bounding box center [94, 105] width 16 height 6
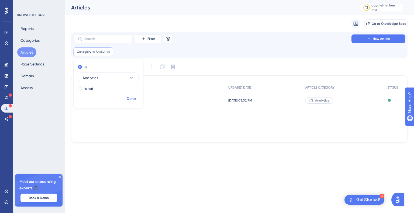
click at [129, 99] on span "Done" at bounding box center [131, 99] width 9 height 6
click at [104, 51] on span "Analytics" at bounding box center [103, 52] width 14 height 4
click at [94, 76] on span "Analytics" at bounding box center [91, 78] width 16 height 6
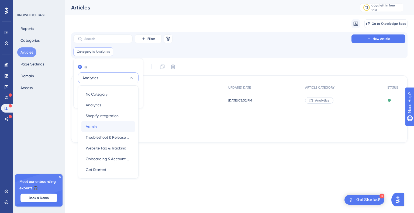
click at [91, 123] on div "Admin Admin" at bounding box center [108, 126] width 45 height 11
checkbox input "true"
